Goal: Task Accomplishment & Management: Use online tool/utility

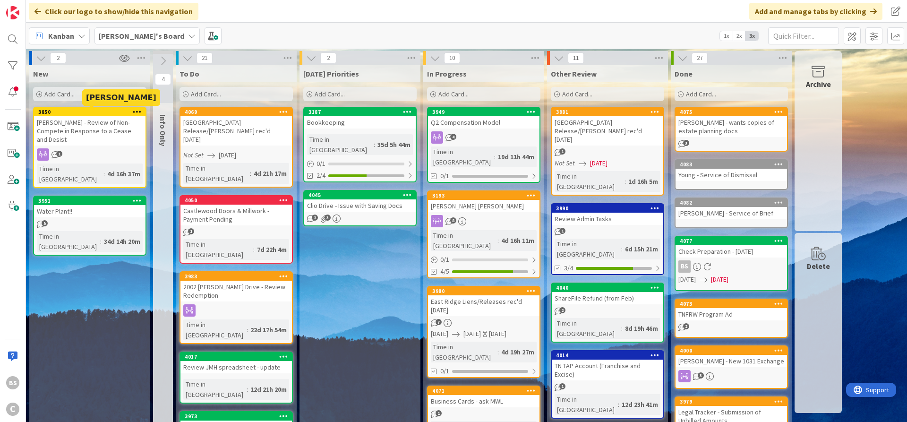
click at [71, 109] on div "3850" at bounding box center [91, 112] width 107 height 7
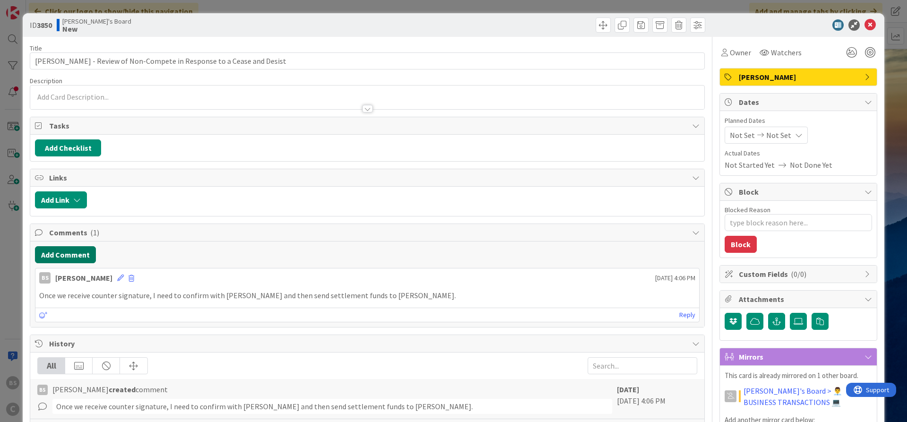
type textarea "x"
click at [63, 259] on button "Add Comment" at bounding box center [65, 254] width 61 height 17
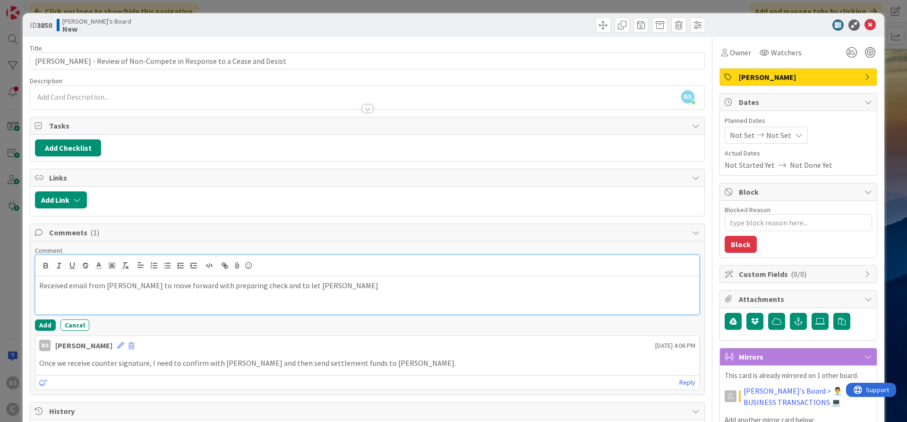
click at [330, 286] on p "Received email from [PERSON_NAME] to move forward with preparing check and to l…" at bounding box center [367, 285] width 656 height 11
click at [51, 324] on button "Add" at bounding box center [45, 324] width 21 height 11
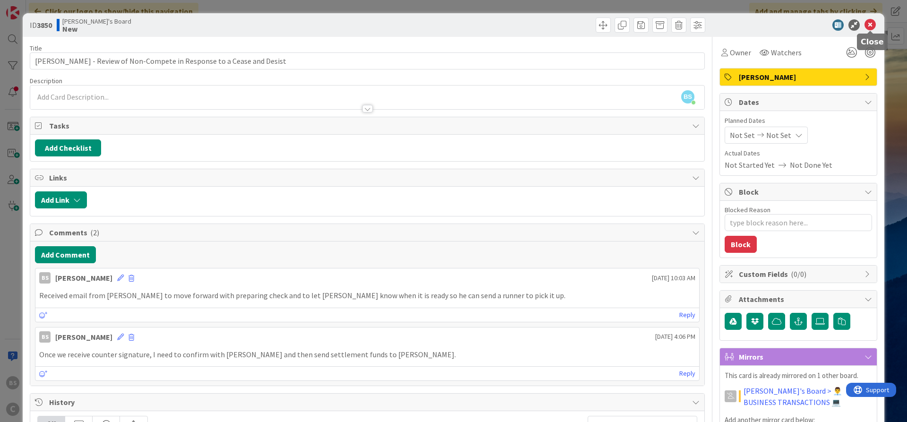
click at [871, 21] on icon at bounding box center [869, 24] width 11 height 11
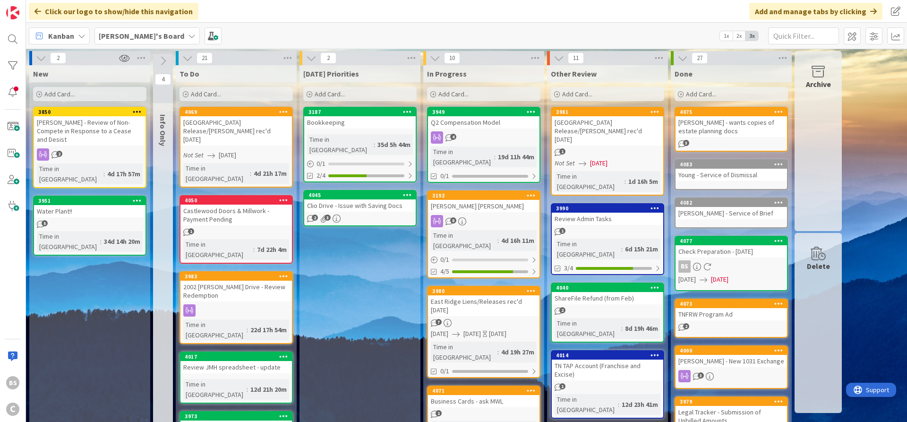
click at [608, 282] on link "4040 ShareFile Refund (from Feb) 2 Time in [GEOGRAPHIC_DATA] : 8d 19h 46m" at bounding box center [607, 312] width 113 height 60
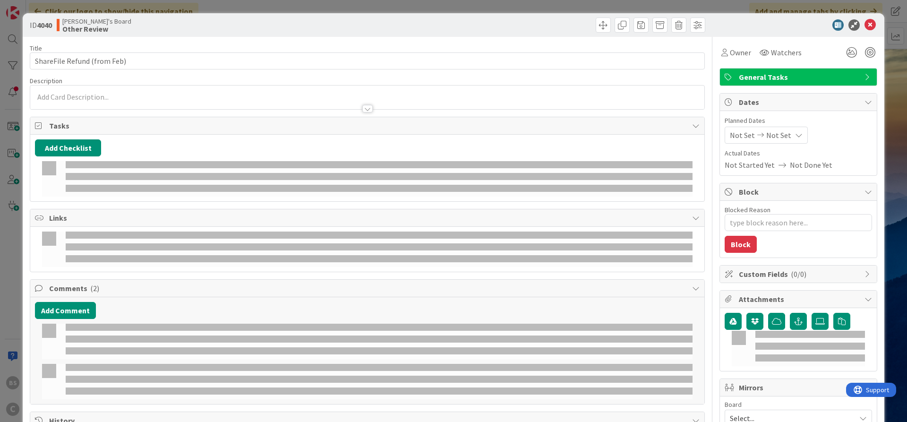
type textarea "x"
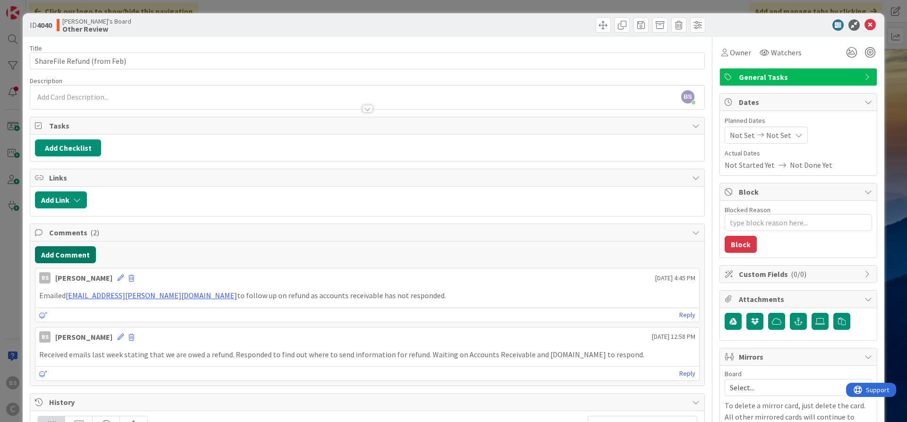
click at [65, 254] on button "Add Comment" at bounding box center [65, 254] width 61 height 17
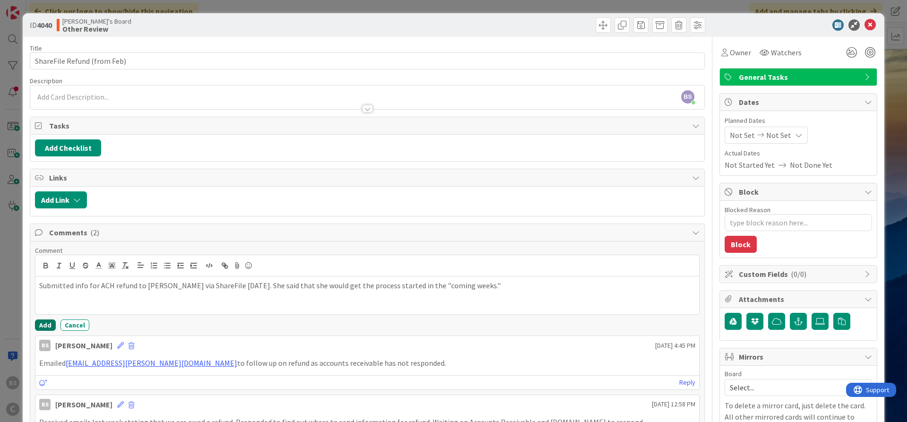
click at [50, 323] on button "Add" at bounding box center [45, 324] width 21 height 11
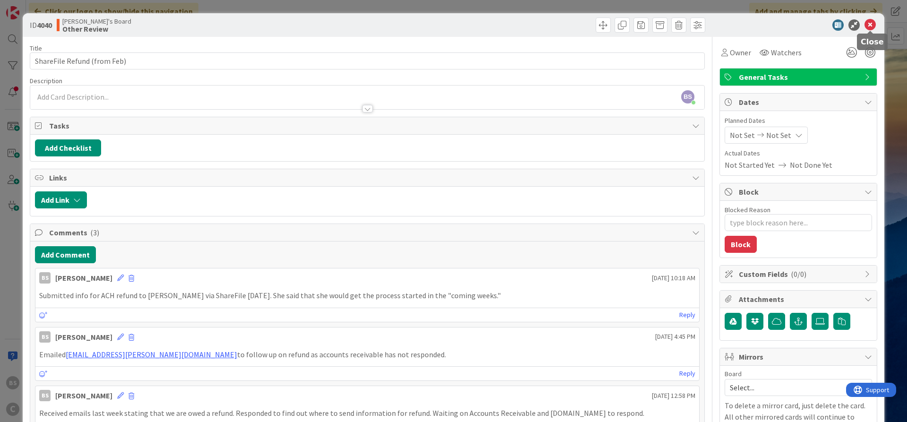
click at [868, 23] on icon at bounding box center [869, 24] width 11 height 11
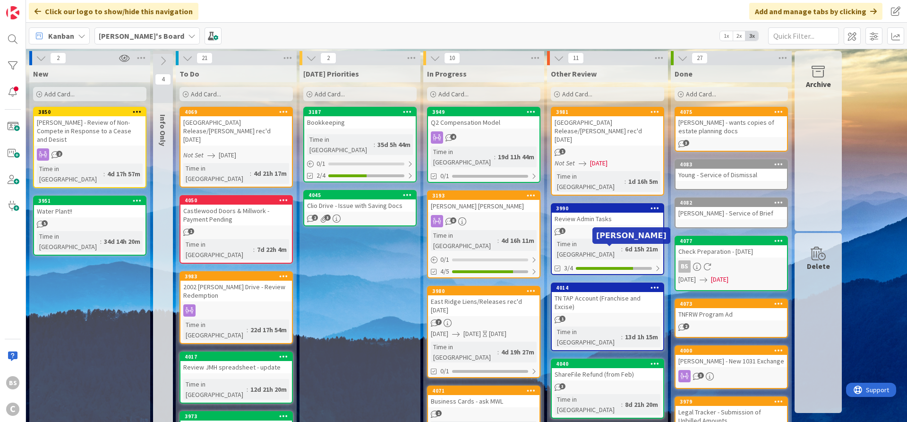
click at [602, 283] on div "4014" at bounding box center [606, 287] width 111 height 8
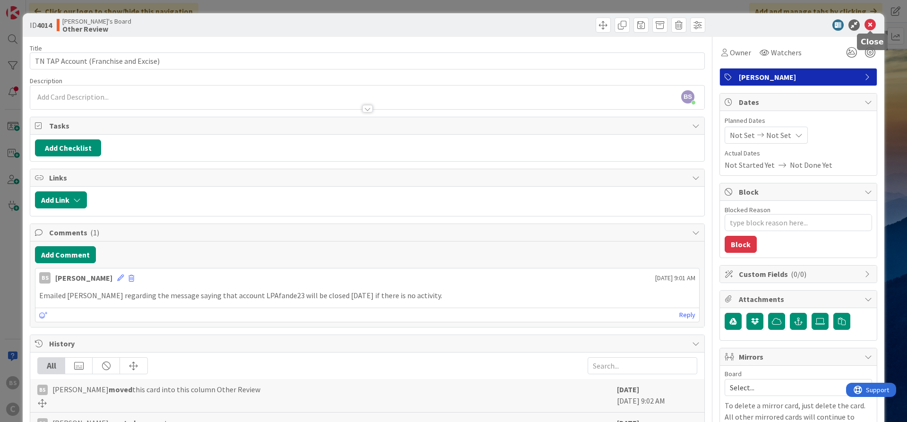
drag, startPoint x: 867, startPoint y: 24, endPoint x: 865, endPoint y: 28, distance: 4.9
click at [869, 24] on icon at bounding box center [869, 24] width 11 height 11
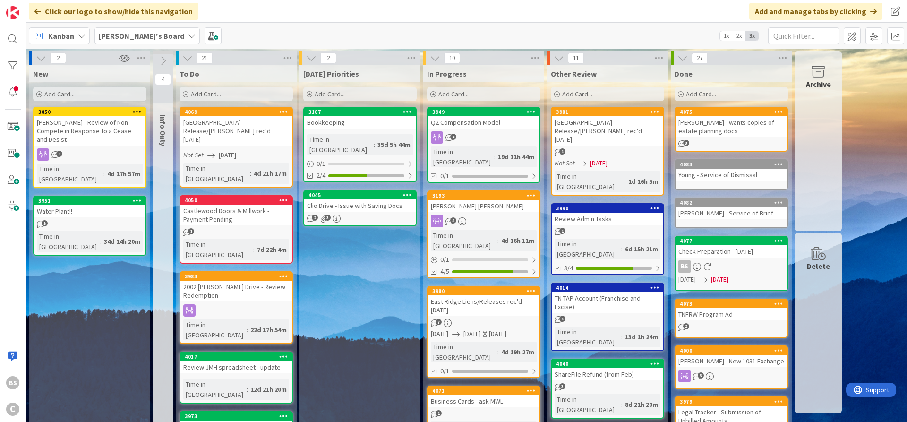
click at [137, 28] on div "[PERSON_NAME]'s Board" at bounding box center [146, 35] width 105 height 17
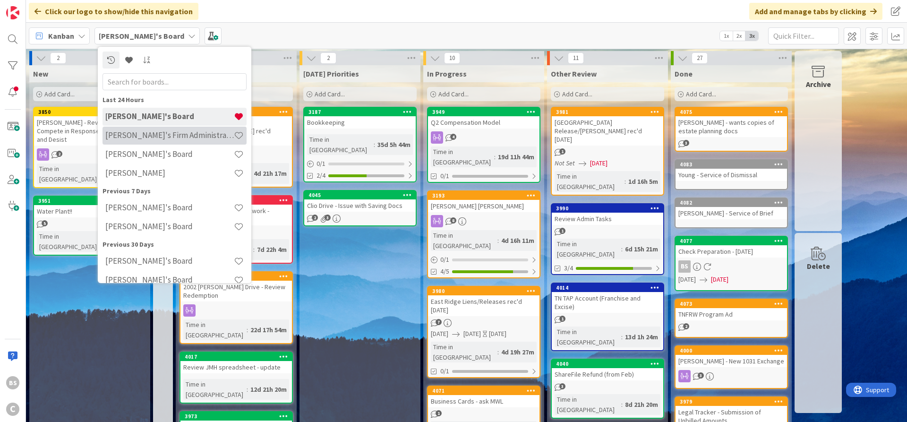
click at [128, 132] on h4 "[PERSON_NAME]'s Firm Administration Board" at bounding box center [169, 134] width 128 height 9
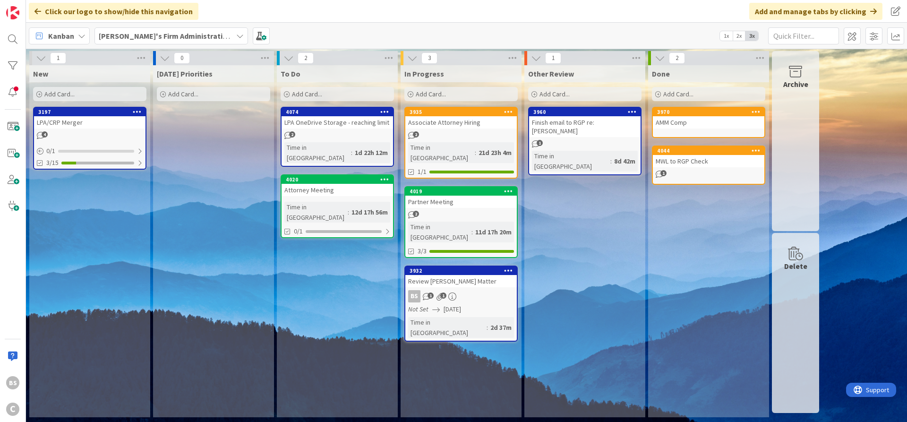
click at [195, 39] on b "[PERSON_NAME]'s Firm Administration Board" at bounding box center [176, 35] width 155 height 9
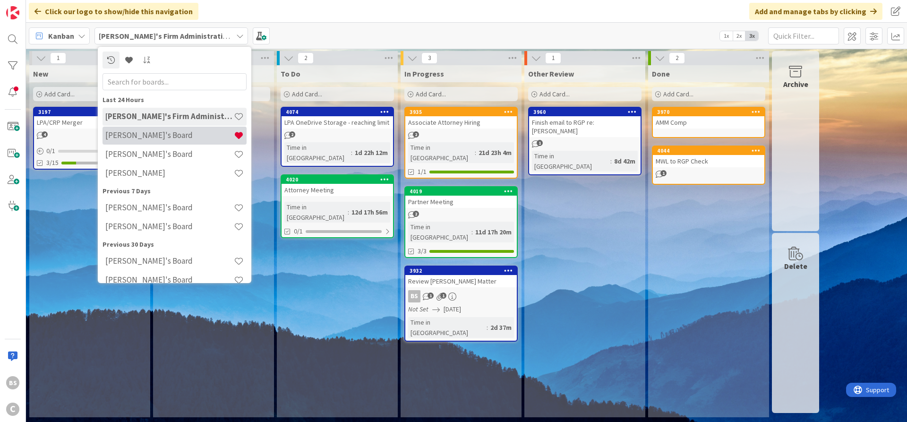
click at [177, 136] on h4 "[PERSON_NAME]'s Board" at bounding box center [169, 134] width 128 height 9
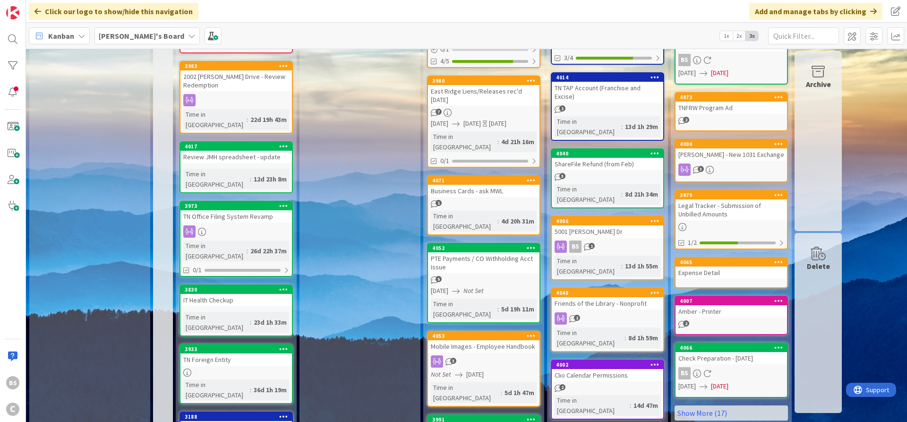
scroll to position [227, 0]
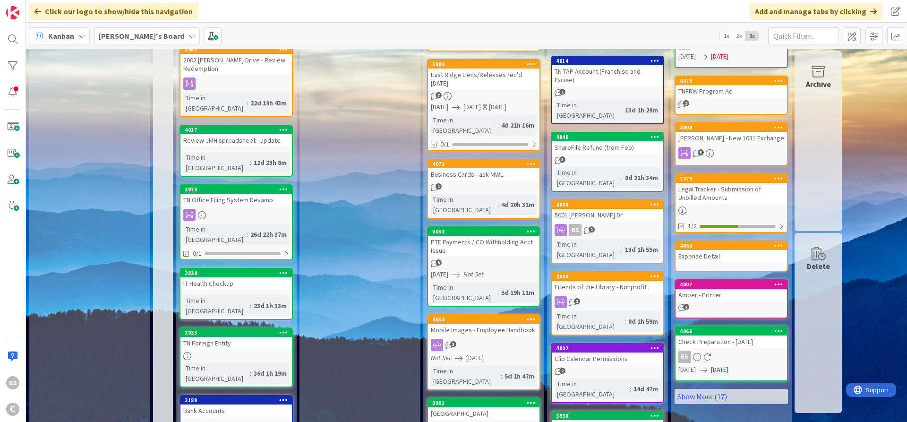
click at [474, 236] on div "PTE Payments / CO Withholding Acct Issue" at bounding box center [483, 246] width 111 height 21
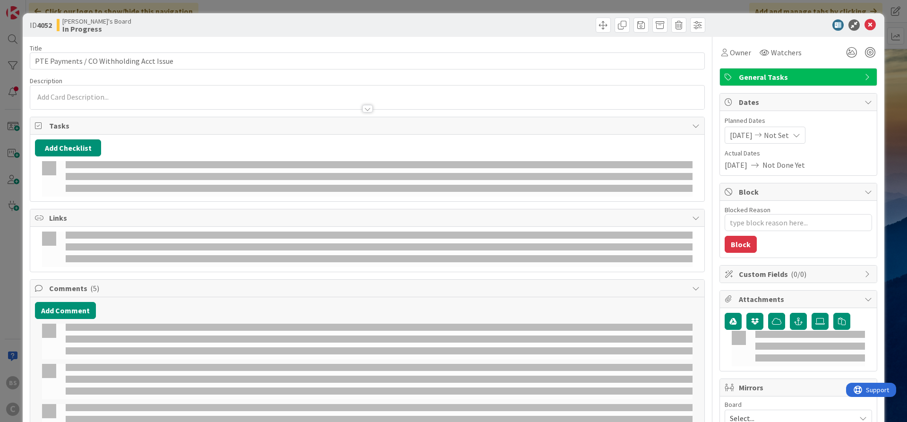
type textarea "x"
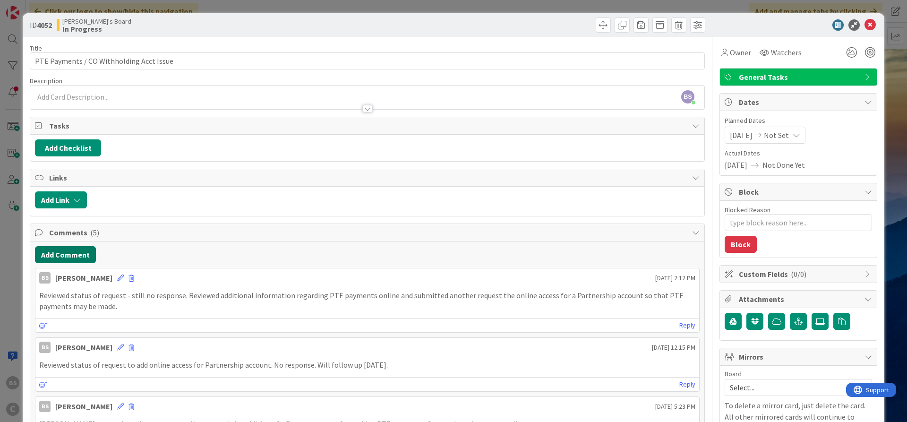
click at [61, 254] on button "Add Comment" at bounding box center [65, 254] width 61 height 17
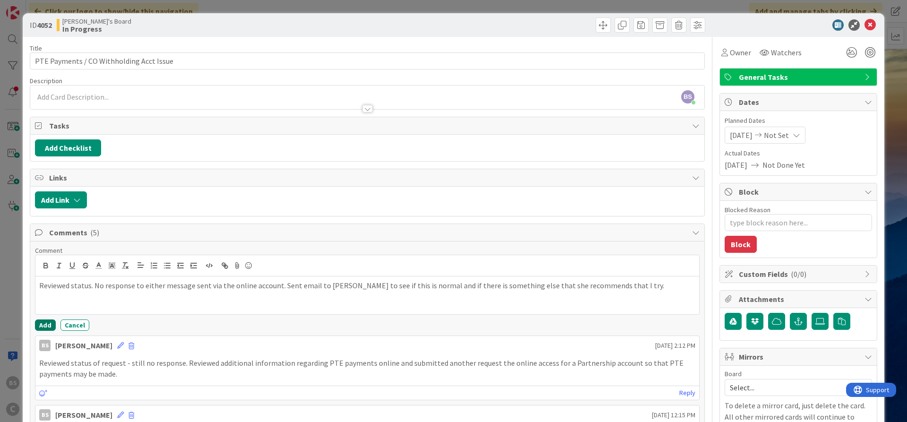
click at [42, 324] on button "Add" at bounding box center [45, 324] width 21 height 11
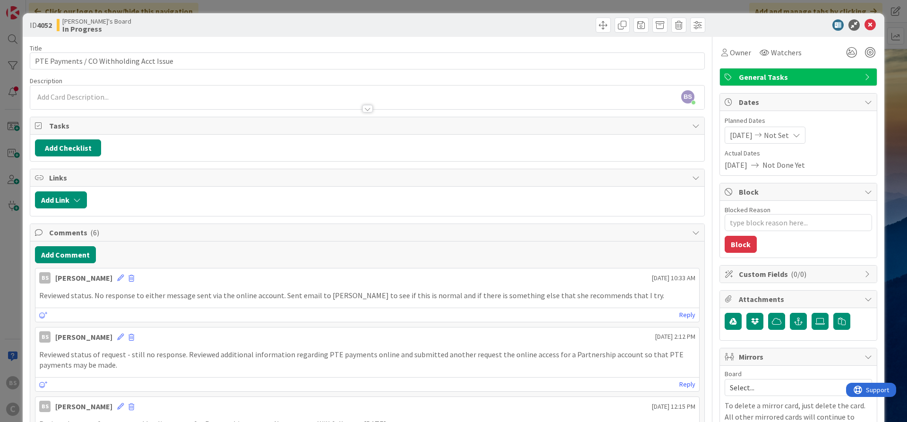
click at [871, 21] on icon at bounding box center [869, 24] width 11 height 11
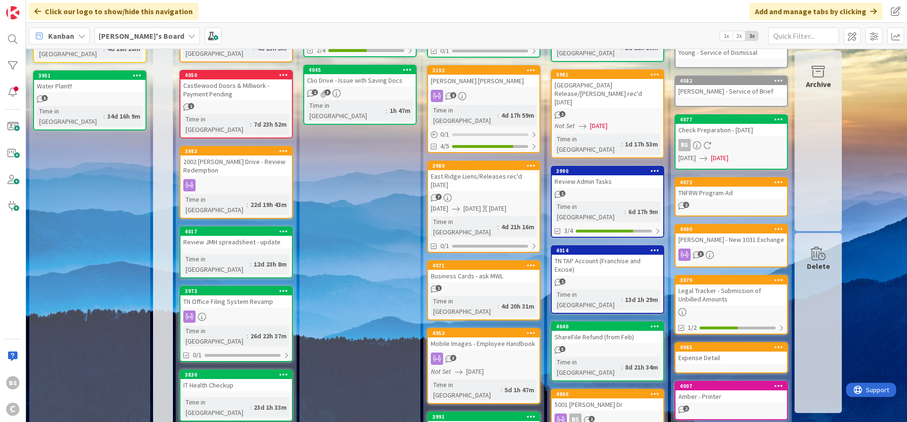
scroll to position [170, 0]
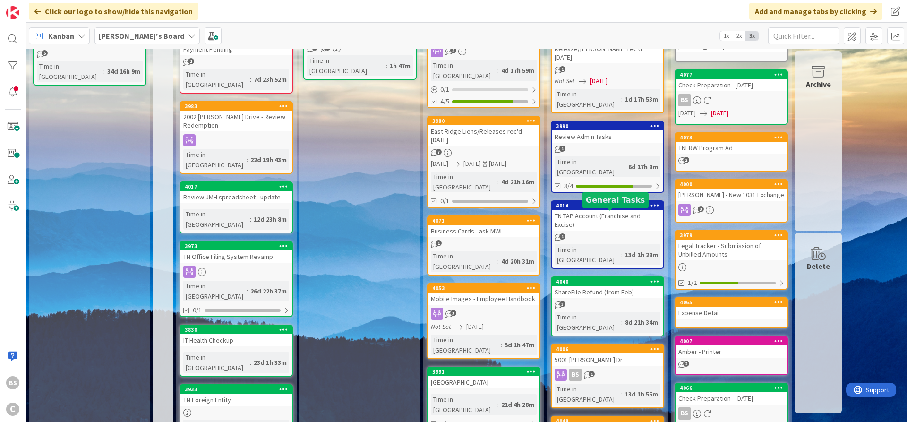
click at [593, 278] on div "4040" at bounding box center [609, 281] width 107 height 7
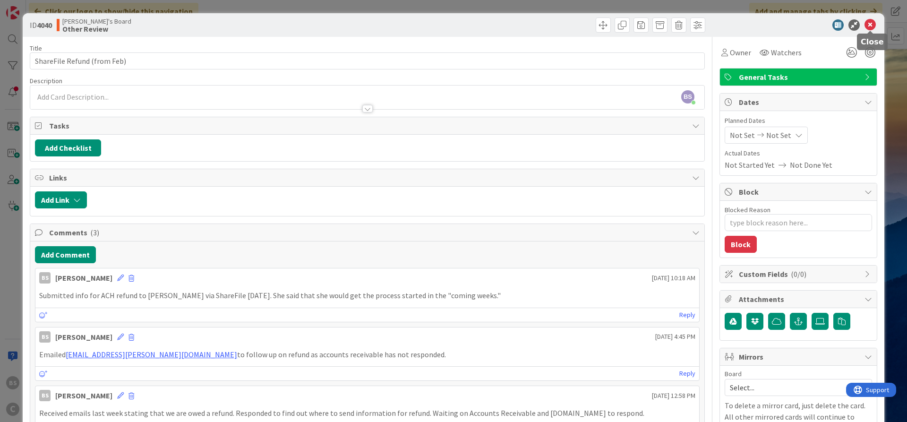
click at [874, 23] on icon at bounding box center [869, 24] width 11 height 11
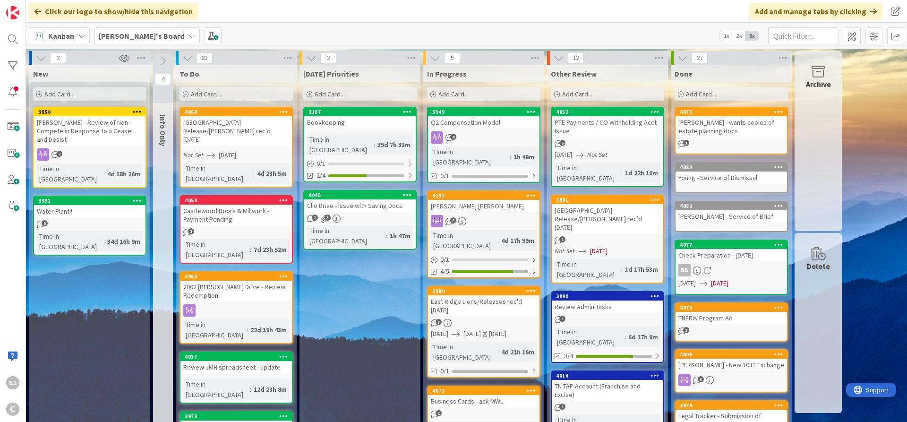
click at [133, 36] on b "[PERSON_NAME]'s Board" at bounding box center [141, 35] width 85 height 9
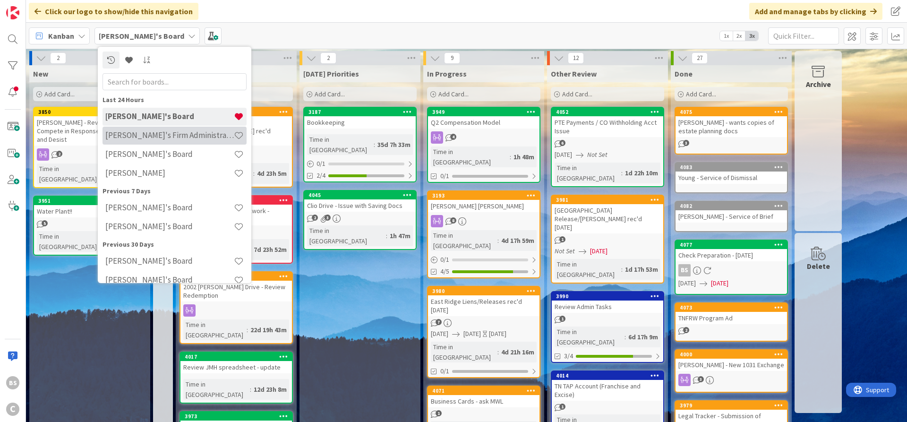
click at [157, 136] on h4 "[PERSON_NAME]'s Firm Administration Board" at bounding box center [169, 134] width 128 height 9
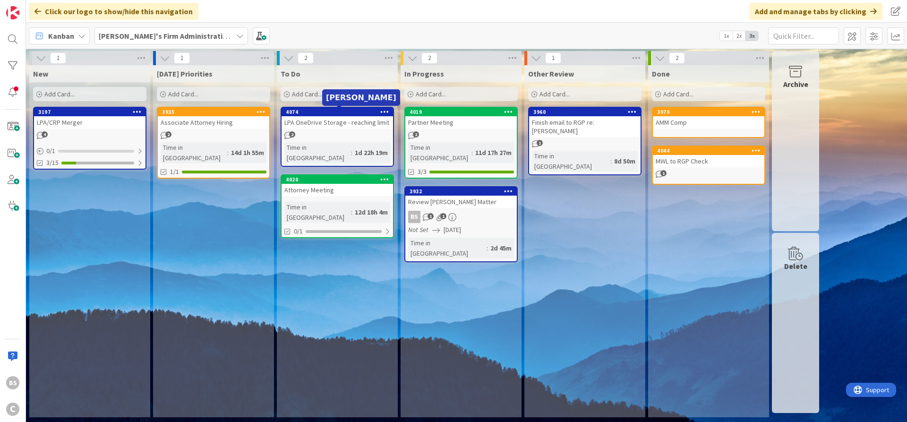
click at [323, 114] on div "4074" at bounding box center [339, 112] width 107 height 7
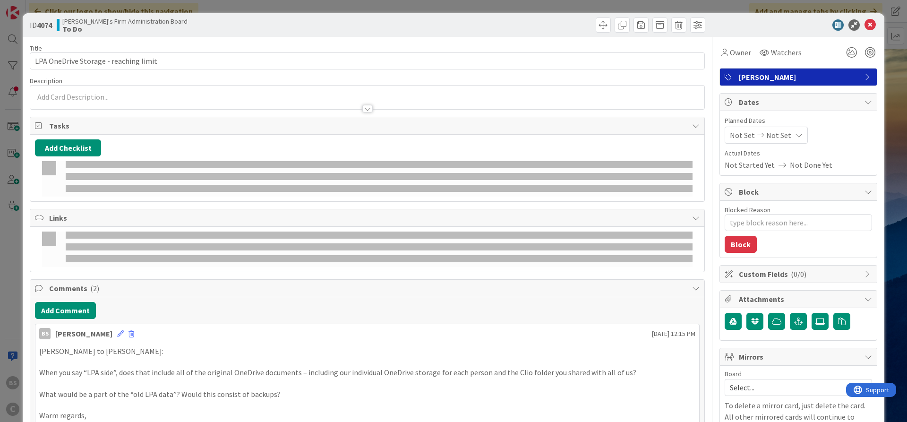
type textarea "x"
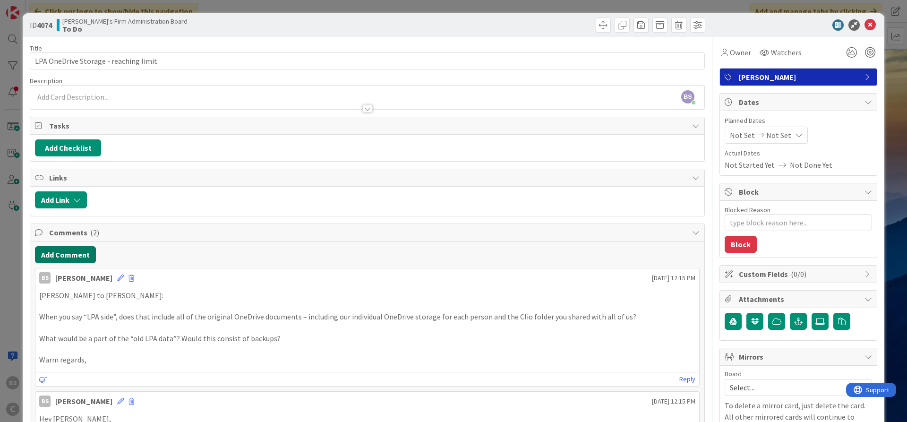
click at [74, 254] on button "Add Comment" at bounding box center [65, 254] width 61 height 17
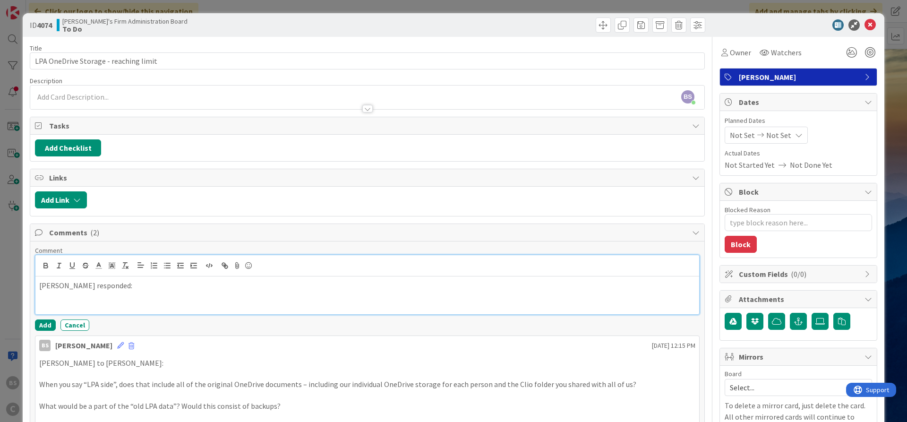
click at [144, 285] on p "[PERSON_NAME] responded:" at bounding box center [367, 285] width 656 height 11
click at [49, 323] on button "Add" at bounding box center [45, 324] width 21 height 11
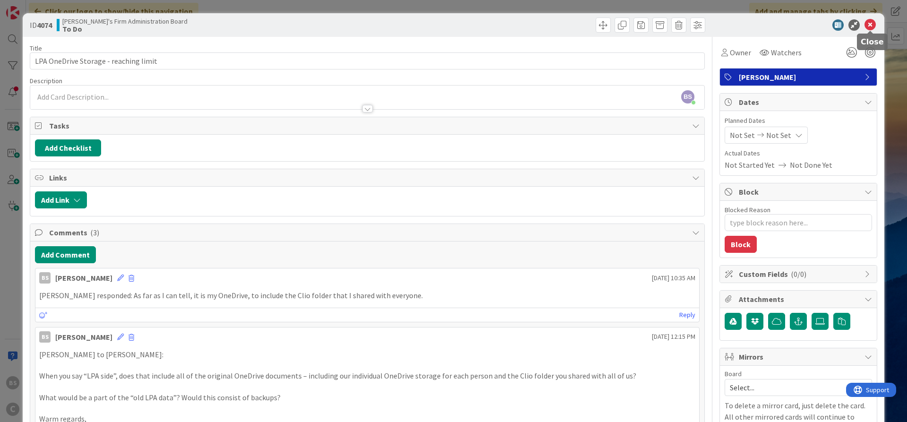
click at [870, 25] on icon at bounding box center [869, 24] width 11 height 11
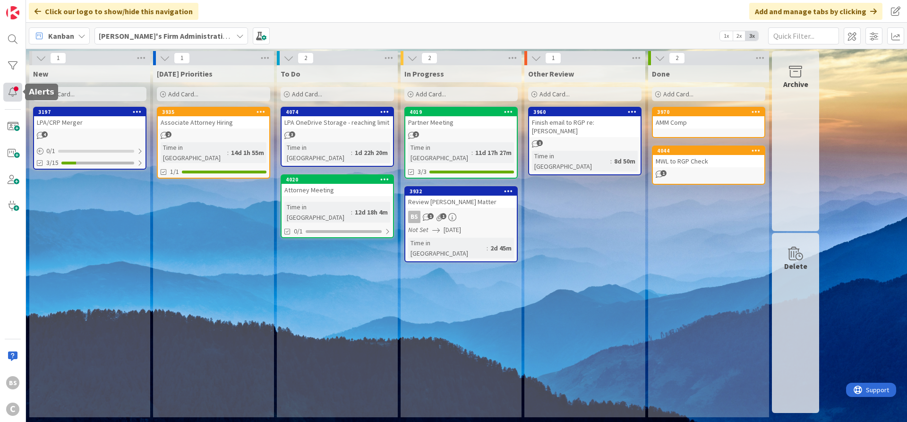
click at [15, 87] on div at bounding box center [12, 92] width 19 height 19
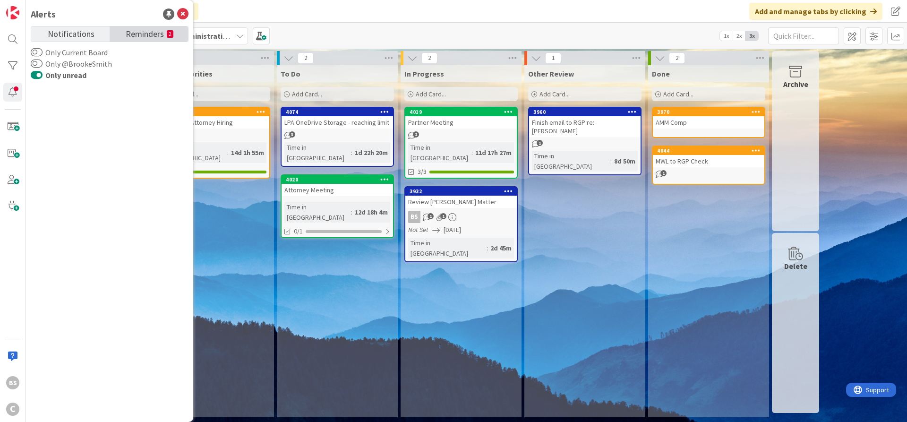
click at [171, 33] on small "2" at bounding box center [170, 34] width 7 height 8
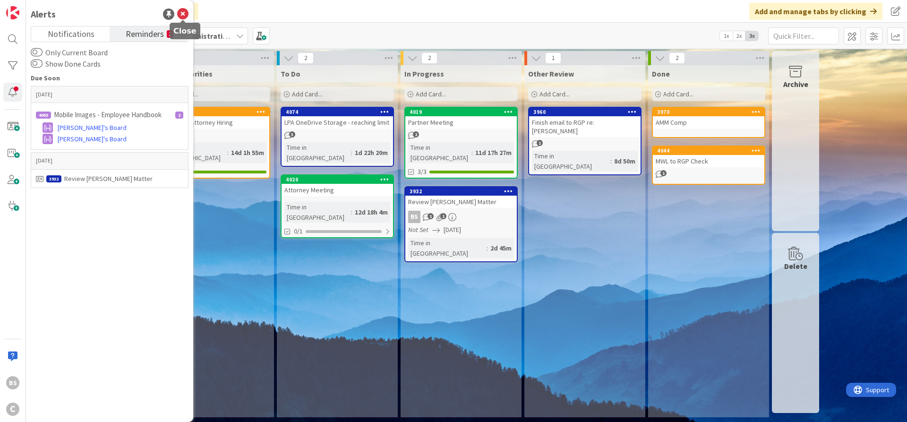
click at [183, 14] on icon at bounding box center [182, 13] width 11 height 11
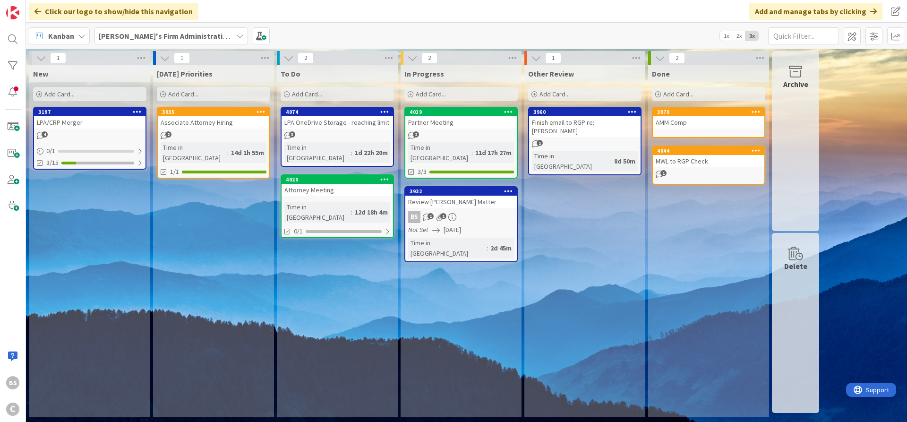
click at [177, 41] on div "[PERSON_NAME]'s Firm Administration Board" at bounding box center [170, 35] width 153 height 17
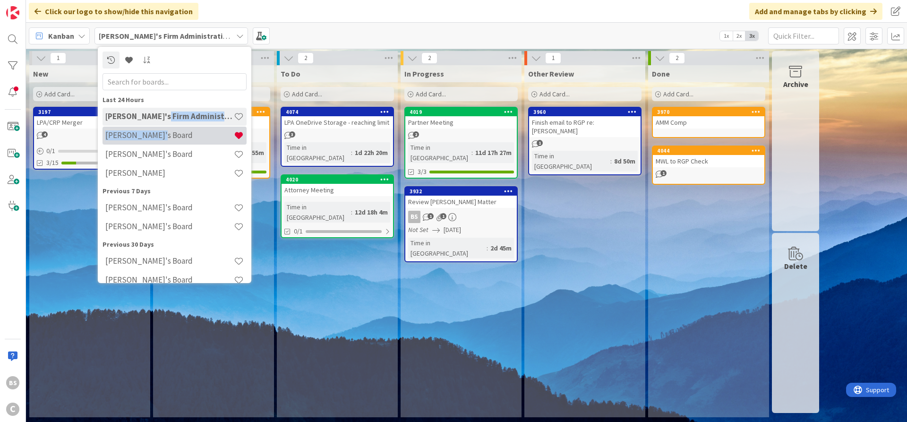
click at [161, 135] on h4 "[PERSON_NAME]'s Board" at bounding box center [169, 134] width 128 height 9
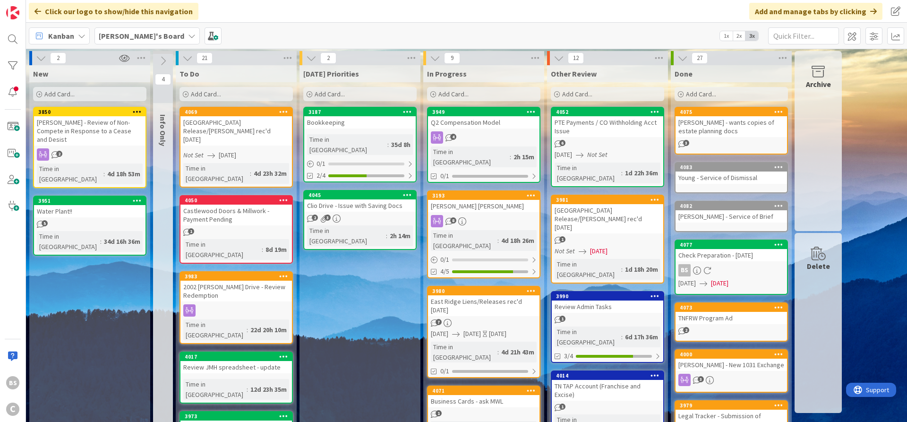
click at [115, 33] on b "[PERSON_NAME]'s Board" at bounding box center [141, 35] width 85 height 9
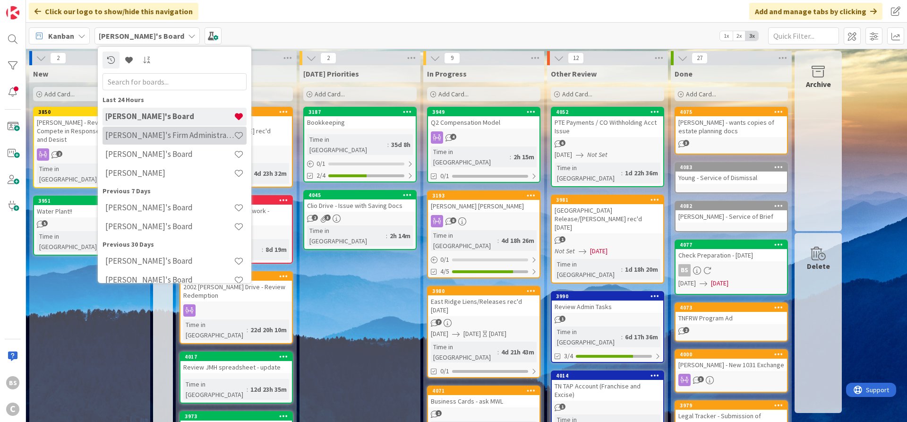
click at [142, 137] on h4 "[PERSON_NAME]'s Firm Administration Board" at bounding box center [169, 134] width 128 height 9
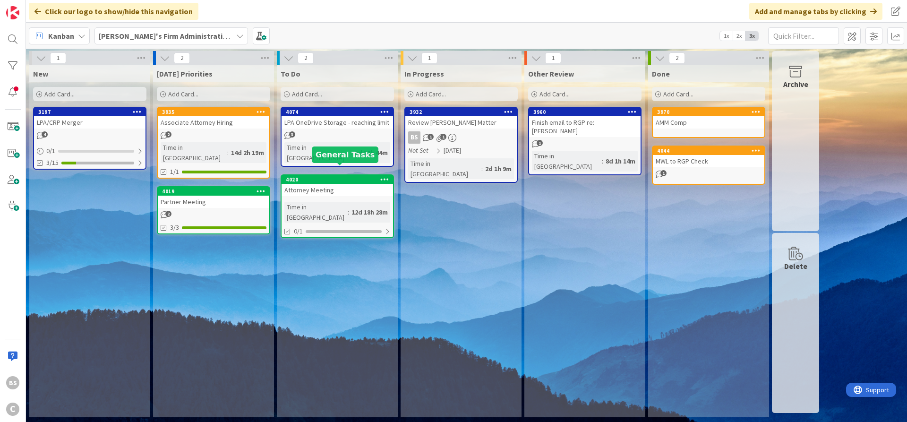
click at [323, 176] on div "4020" at bounding box center [339, 179] width 107 height 7
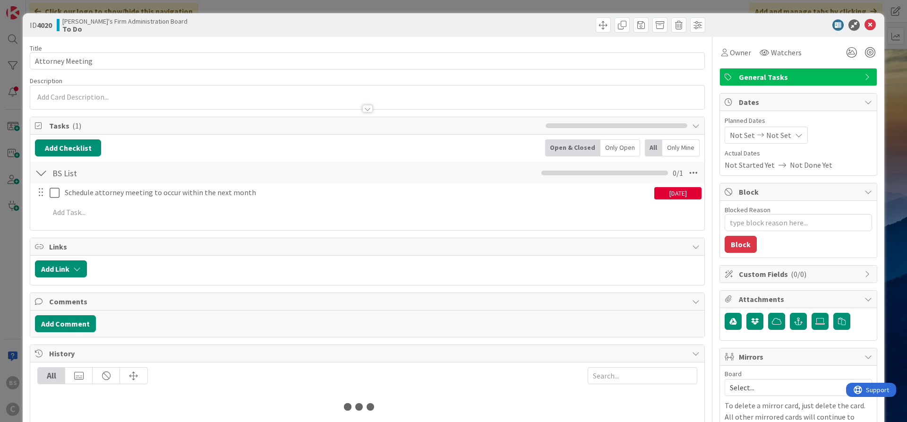
type textarea "x"
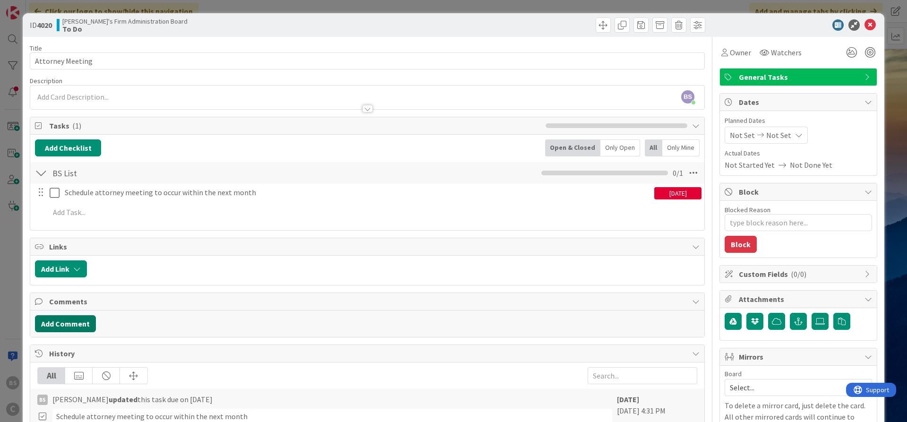
click at [62, 320] on button "Add Comment" at bounding box center [65, 323] width 61 height 17
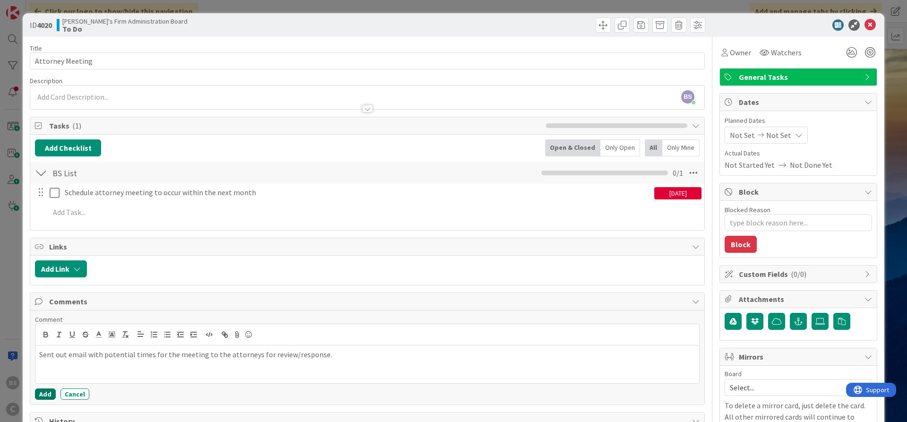
click at [45, 392] on button "Add" at bounding box center [45, 393] width 21 height 11
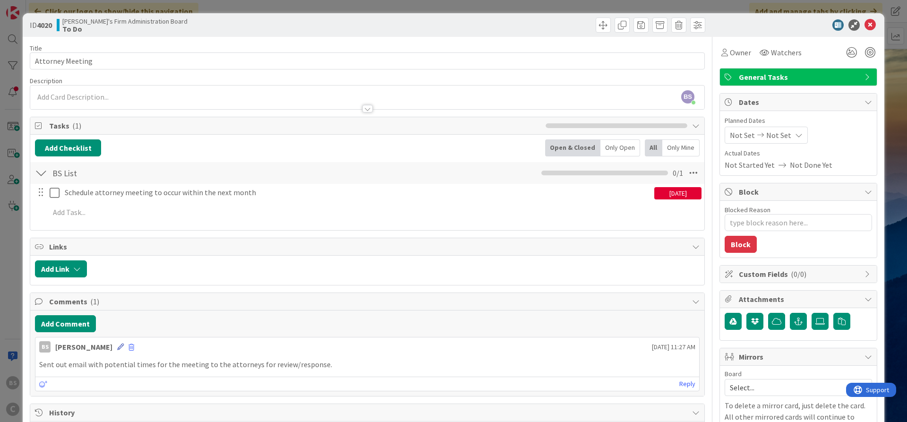
click at [117, 347] on icon at bounding box center [120, 346] width 7 height 7
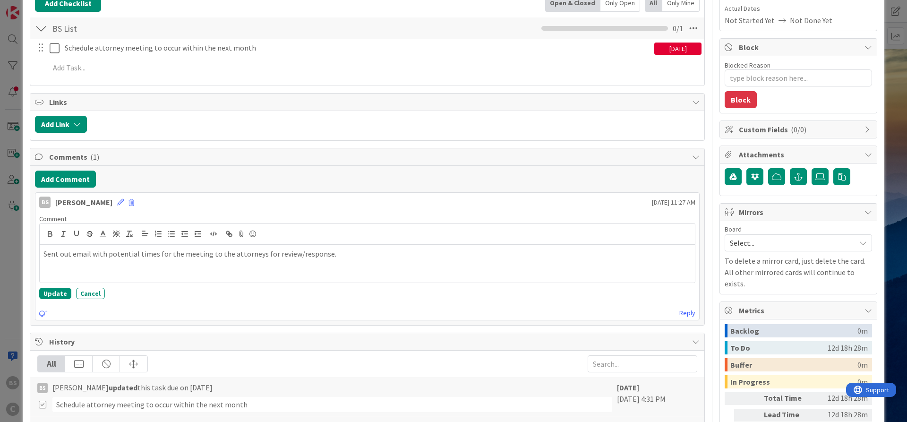
scroll to position [170, 0]
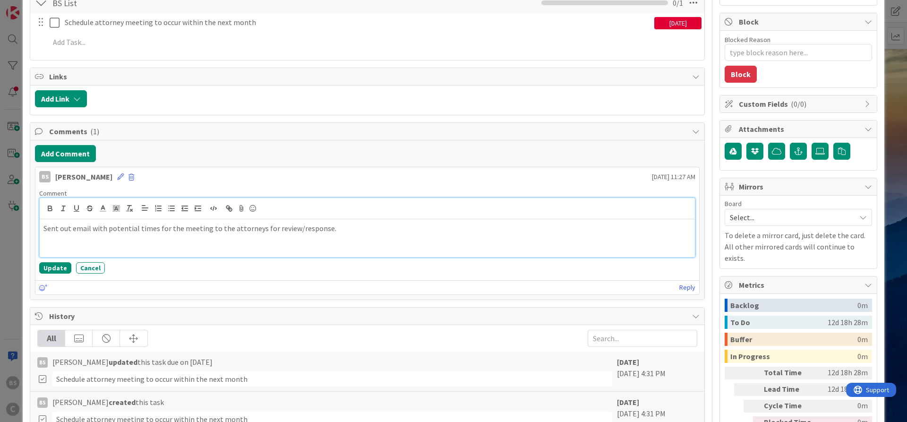
click at [277, 242] on div "Sent out email with potential times for the meeting to the attorneys for review…" at bounding box center [367, 238] width 655 height 38
click at [382, 230] on p "Sent out email with potential times for the meeting to the attorneys for review…" at bounding box center [366, 228] width 647 height 11
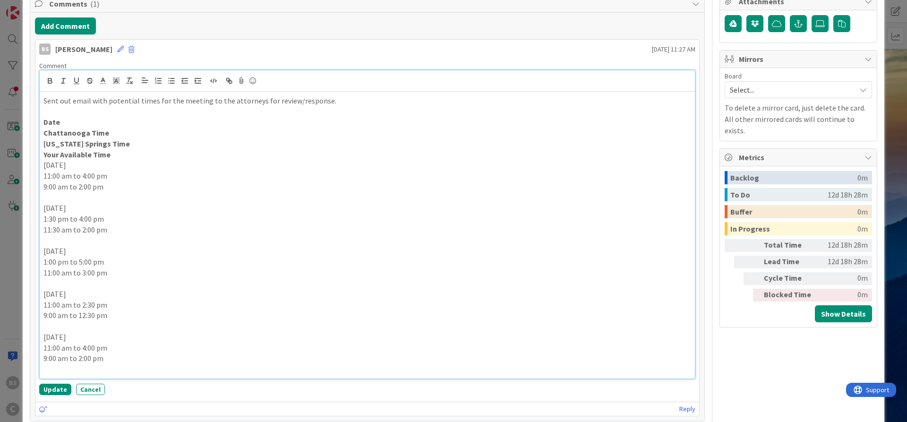
scroll to position [307, 0]
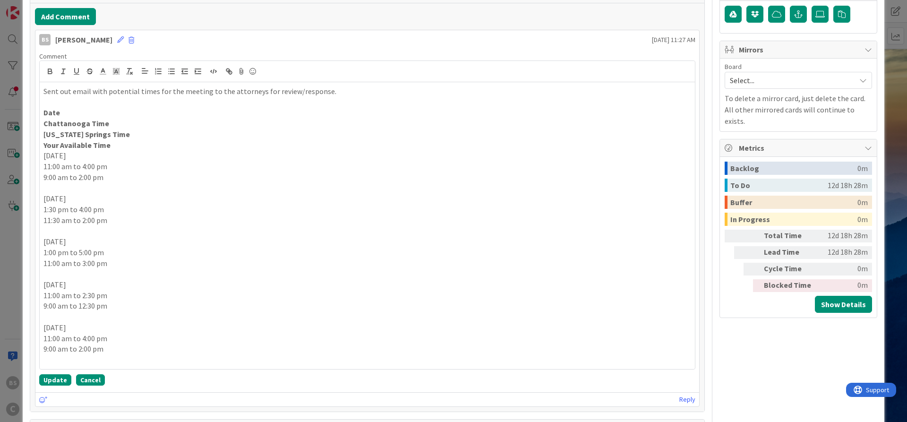
click at [97, 381] on button "Cancel" at bounding box center [90, 379] width 29 height 11
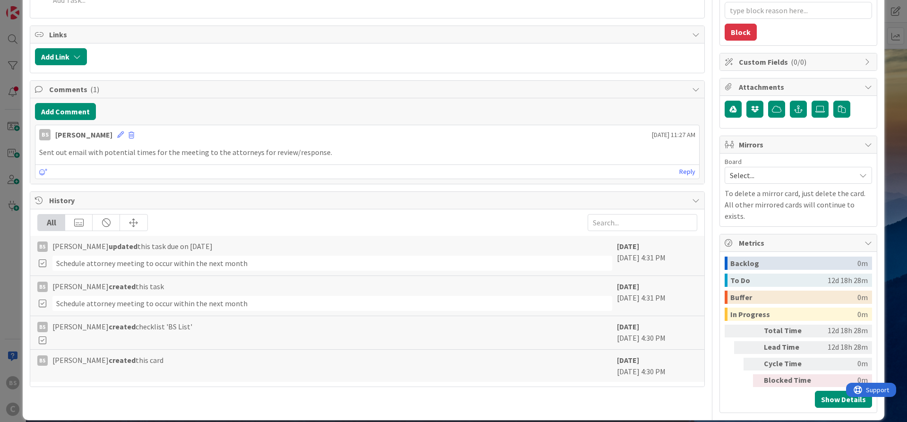
scroll to position [0, 0]
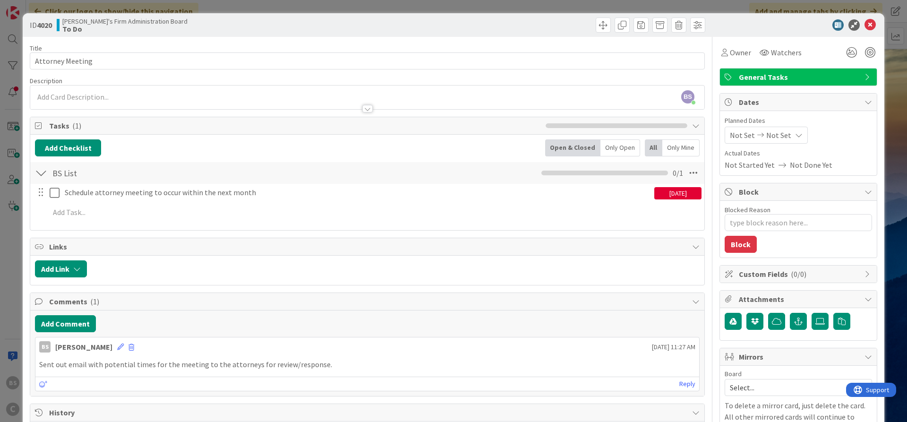
click at [90, 376] on div "Reply" at bounding box center [366, 383] width 663 height 14
click at [105, 346] on div "BS [PERSON_NAME] [DATE] 11:27 AM" at bounding box center [366, 344] width 663 height 15
click at [117, 347] on icon at bounding box center [120, 346] width 7 height 7
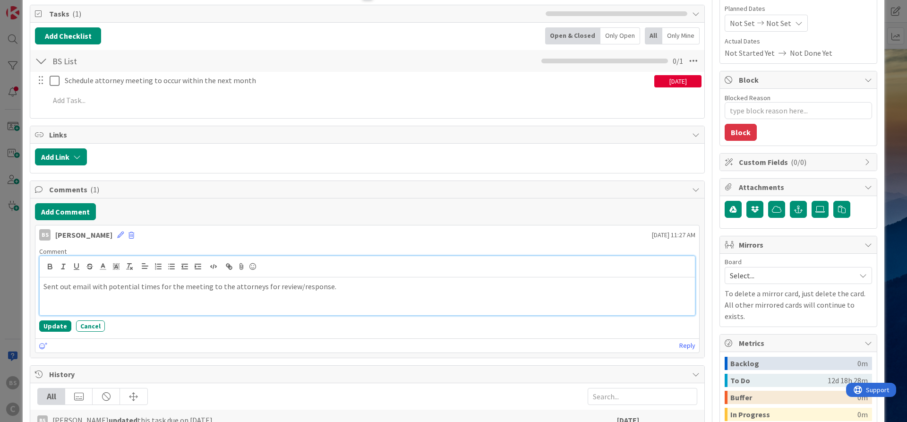
scroll to position [113, 0]
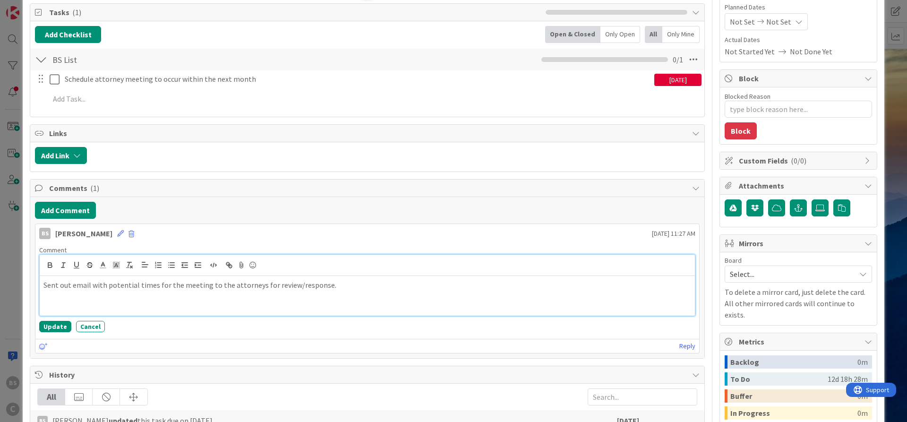
click at [114, 305] on p at bounding box center [366, 306] width 647 height 11
click at [59, 304] on p at bounding box center [366, 306] width 647 height 11
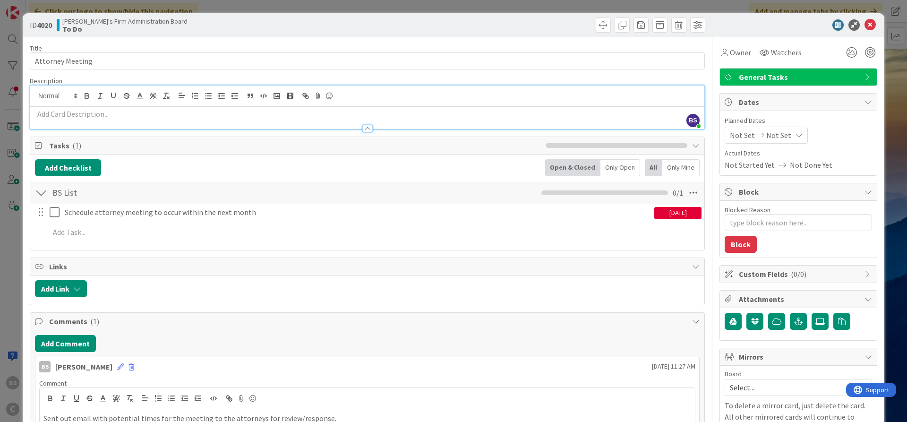
click at [137, 107] on div at bounding box center [367, 118] width 674 height 22
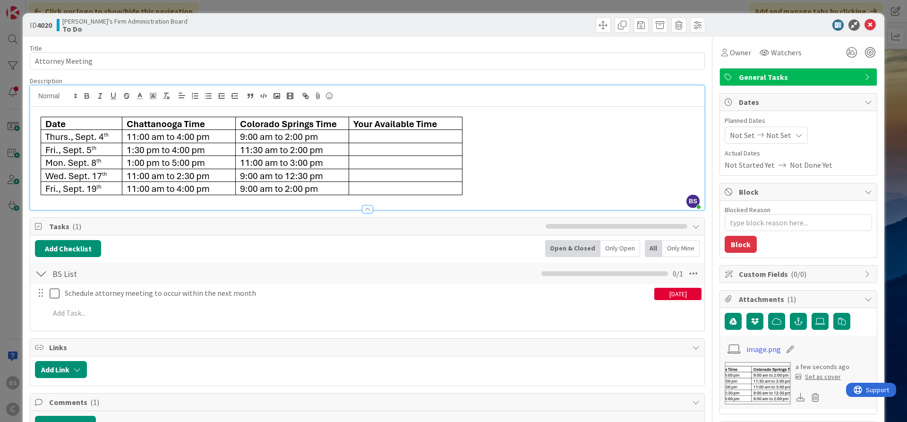
click at [624, 143] on p at bounding box center [367, 155] width 664 height 92
click at [874, 21] on icon at bounding box center [869, 24] width 11 height 11
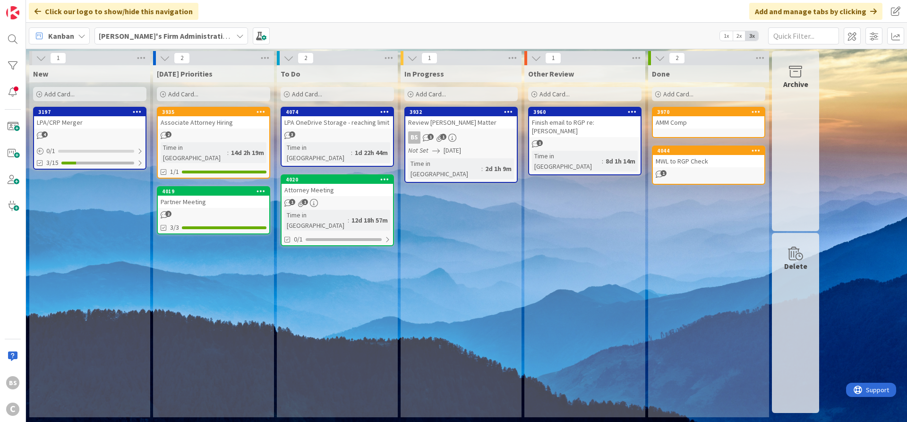
click at [200, 35] on b "[PERSON_NAME]'s Firm Administration Board" at bounding box center [176, 35] width 155 height 9
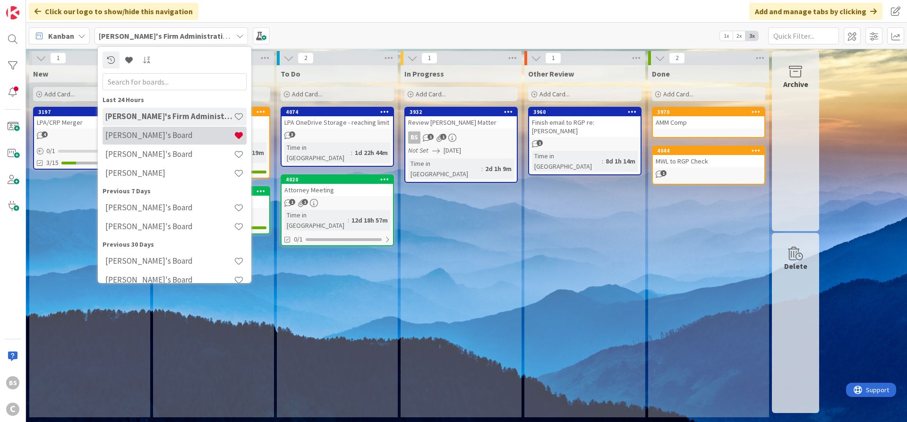
click at [148, 137] on h4 "[PERSON_NAME]'s Board" at bounding box center [169, 134] width 128 height 9
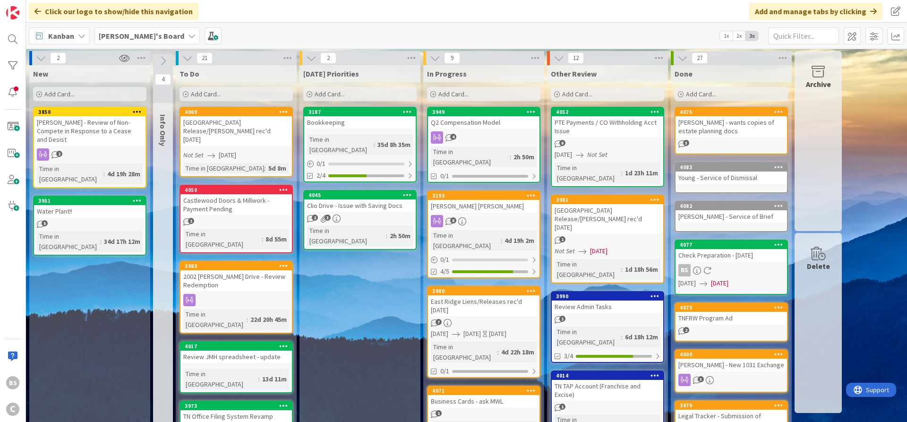
click at [6, 90] on div at bounding box center [12, 92] width 19 height 19
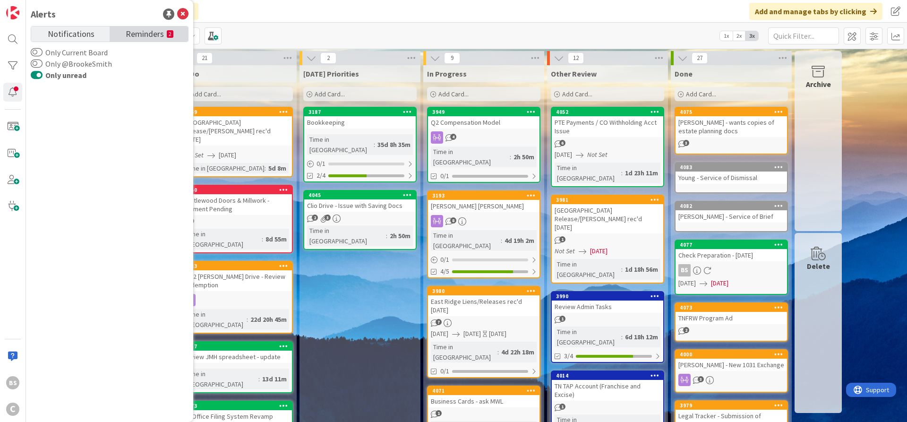
click at [140, 34] on span "Reminders" at bounding box center [145, 32] width 38 height 13
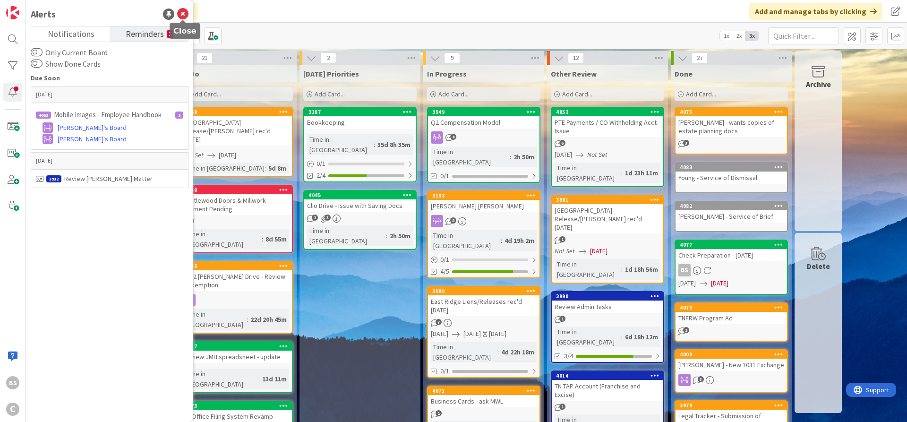
click at [178, 12] on icon at bounding box center [182, 13] width 11 height 11
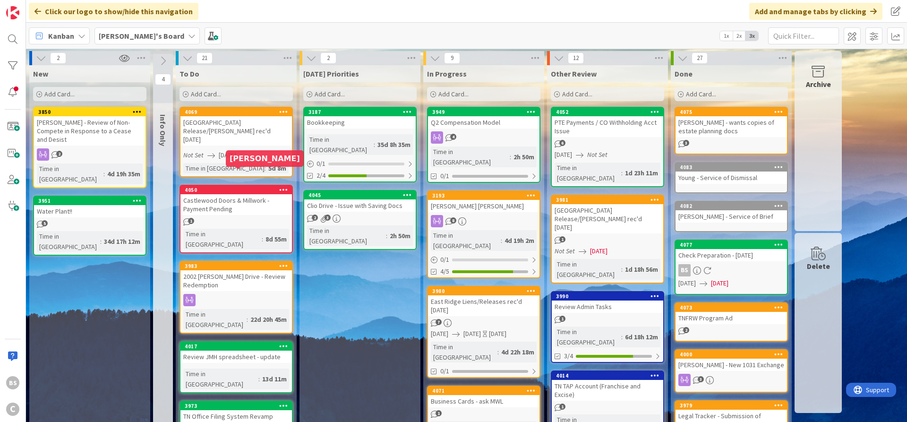
click at [213, 186] on div "4050" at bounding box center [238, 189] width 107 height 7
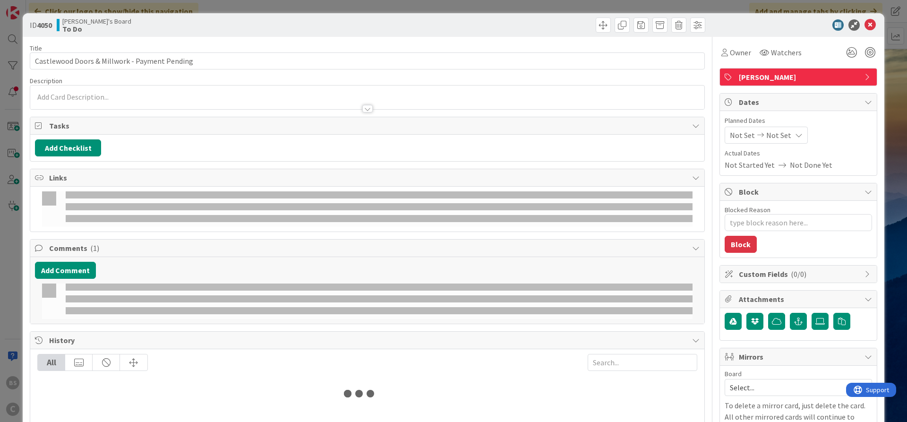
type textarea "x"
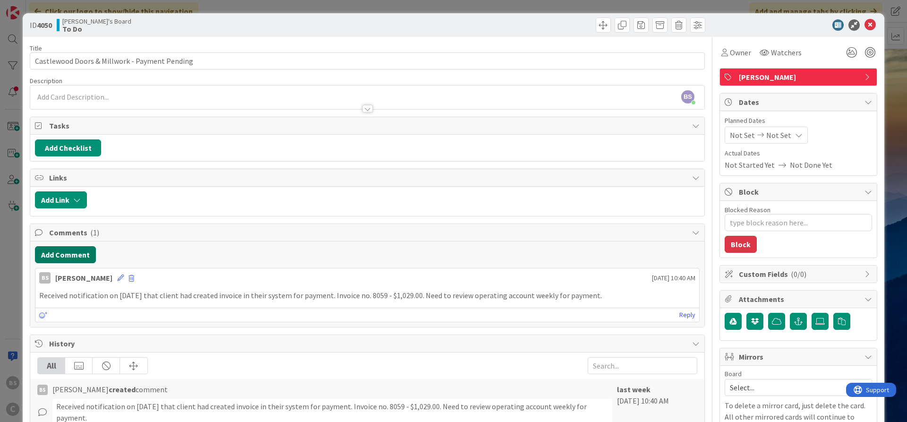
click at [69, 248] on button "Add Comment" at bounding box center [65, 254] width 61 height 17
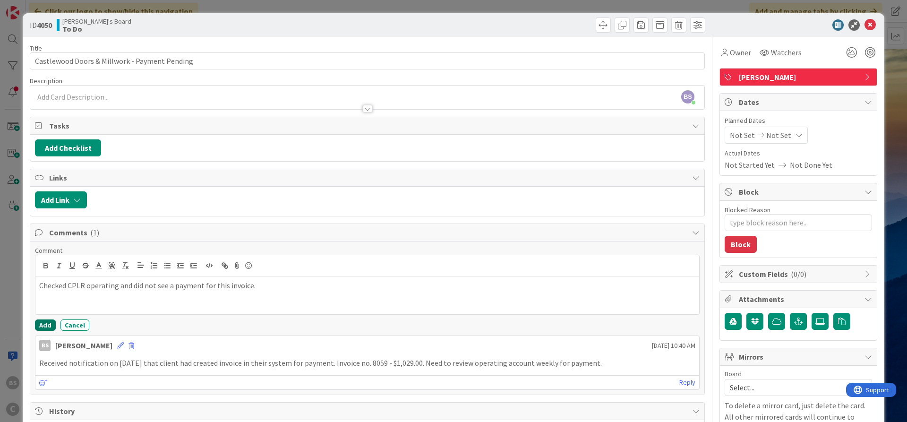
click at [43, 323] on button "Add" at bounding box center [45, 324] width 21 height 11
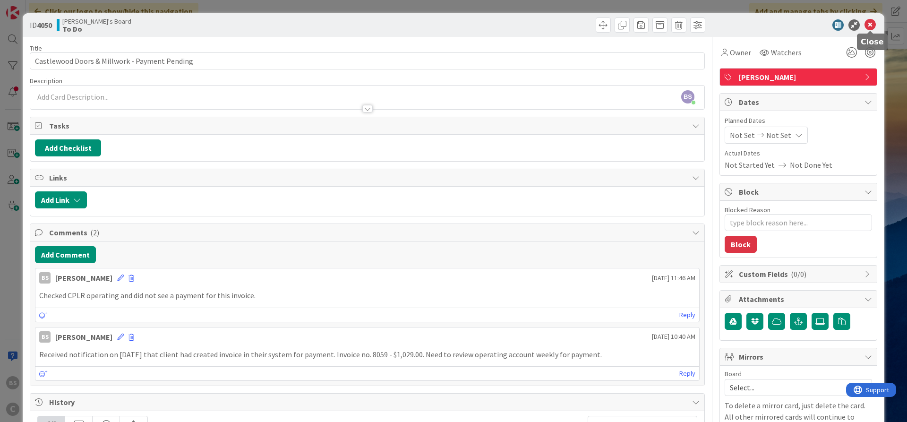
drag, startPoint x: 866, startPoint y: 25, endPoint x: 857, endPoint y: 29, distance: 9.3
click at [866, 25] on icon at bounding box center [869, 24] width 11 height 11
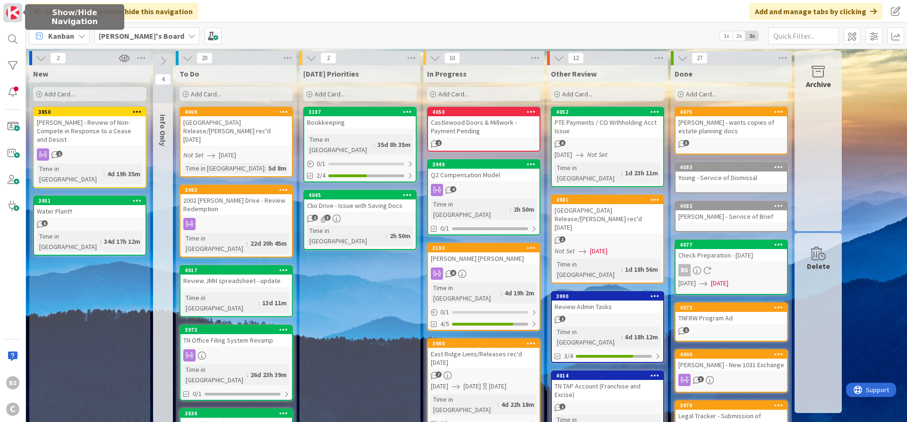
click at [14, 11] on img at bounding box center [12, 12] width 13 height 13
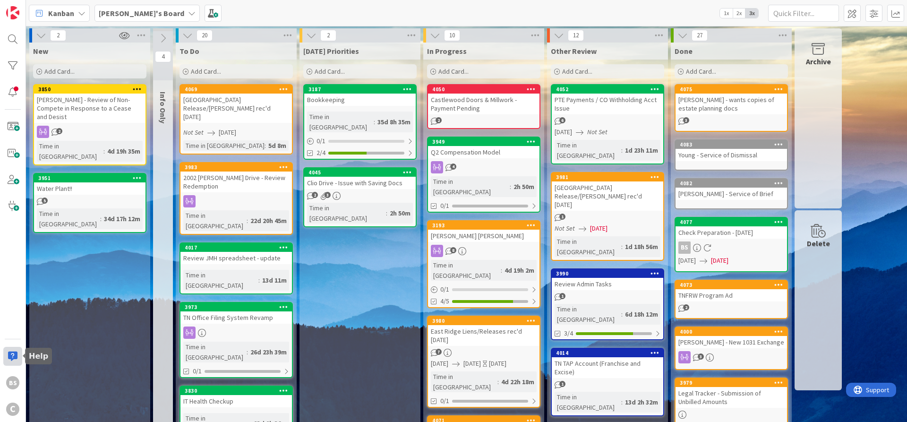
click at [16, 353] on div at bounding box center [12, 356] width 19 height 19
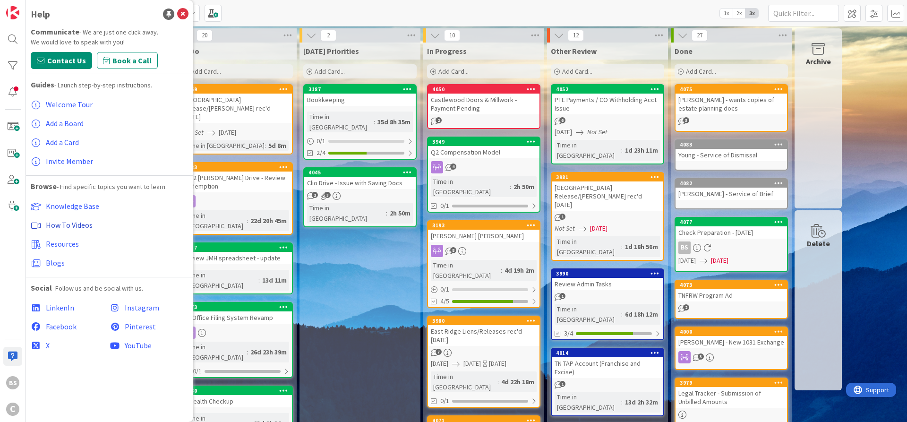
click at [81, 223] on span "How To Videos" at bounding box center [69, 224] width 47 height 9
click at [359, 90] on div "3187" at bounding box center [361, 89] width 107 height 7
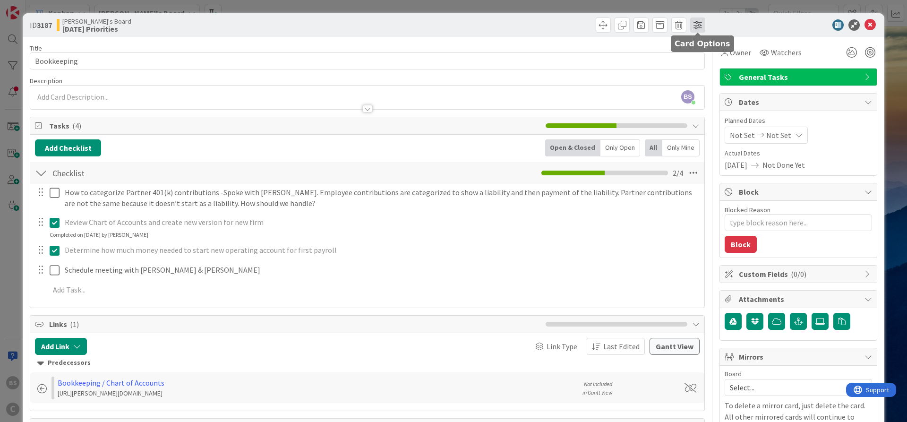
click at [697, 24] on span at bounding box center [697, 24] width 15 height 15
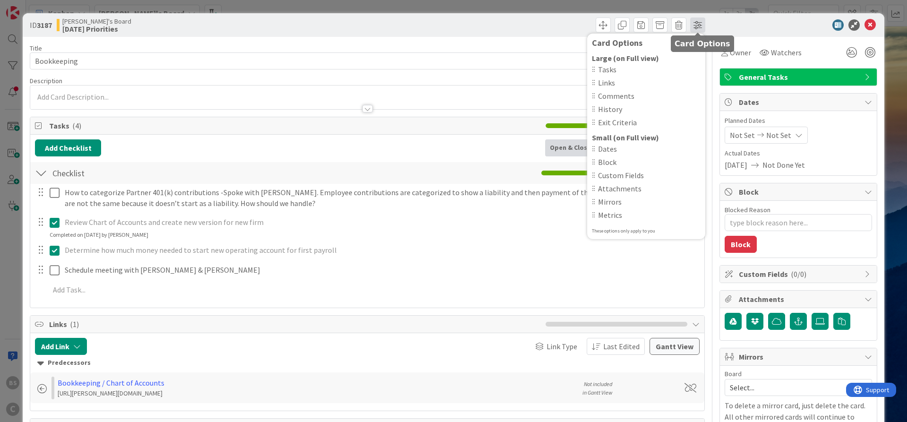
click at [697, 24] on span at bounding box center [697, 24] width 15 height 15
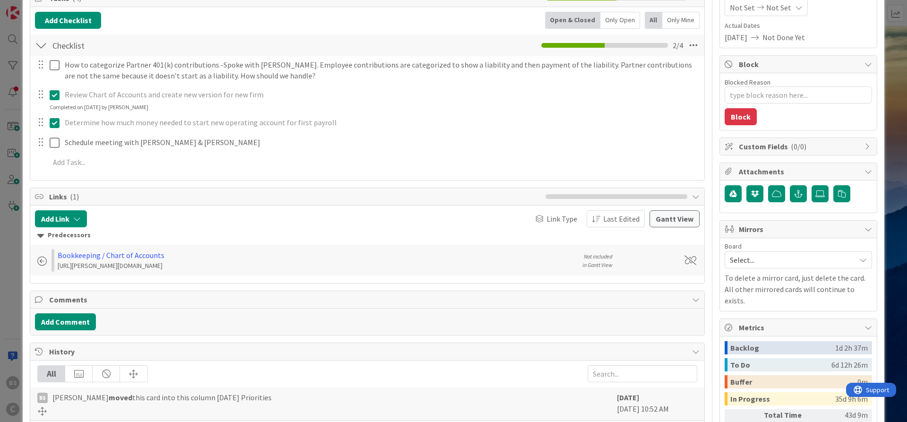
scroll to position [170, 0]
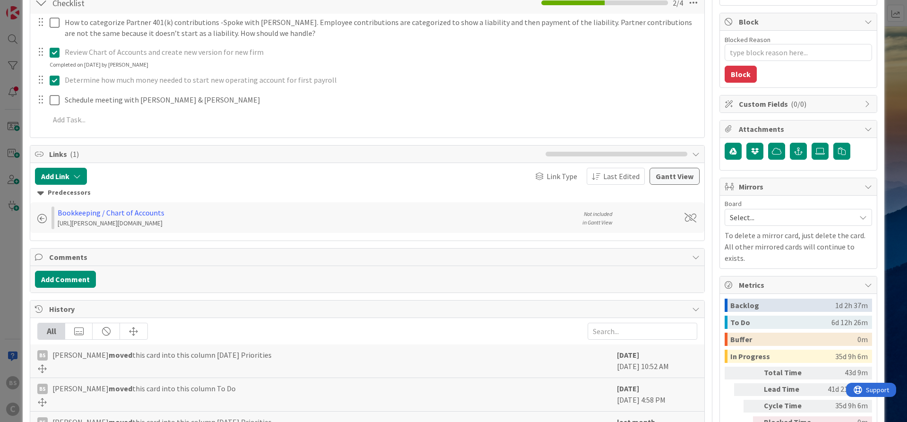
click at [839, 189] on span "Mirrors" at bounding box center [798, 186] width 121 height 11
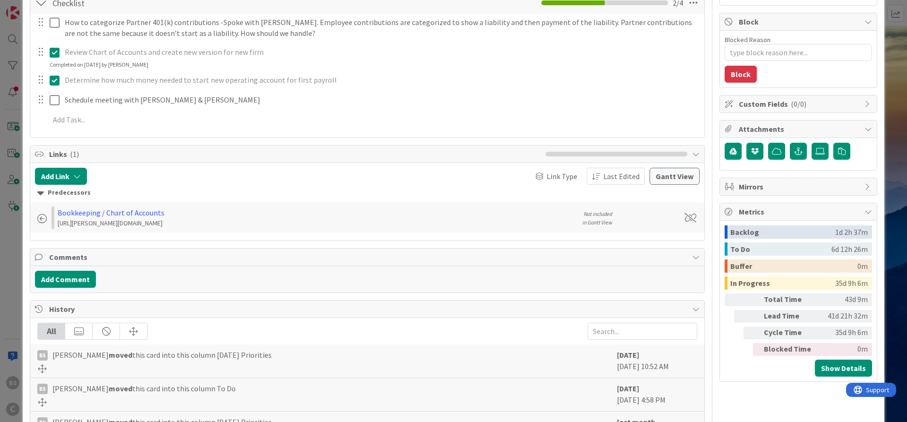
click at [839, 188] on span "Mirrors" at bounding box center [798, 186] width 121 height 11
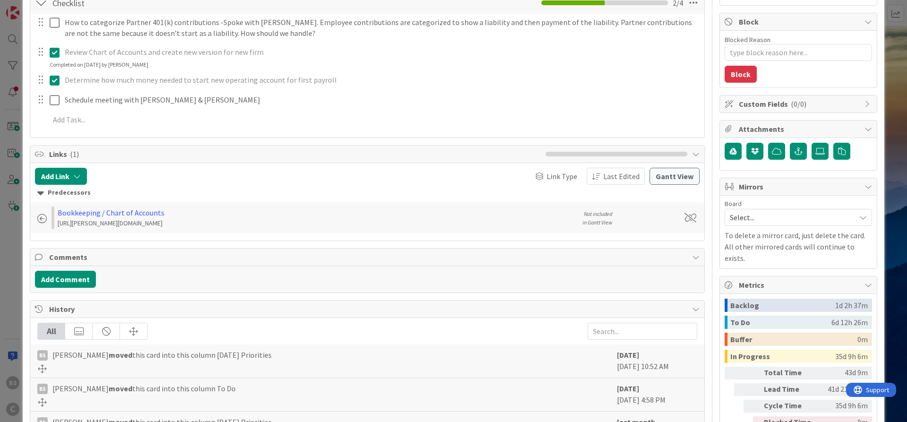
click at [859, 219] on div "Select..." at bounding box center [797, 217] width 147 height 17
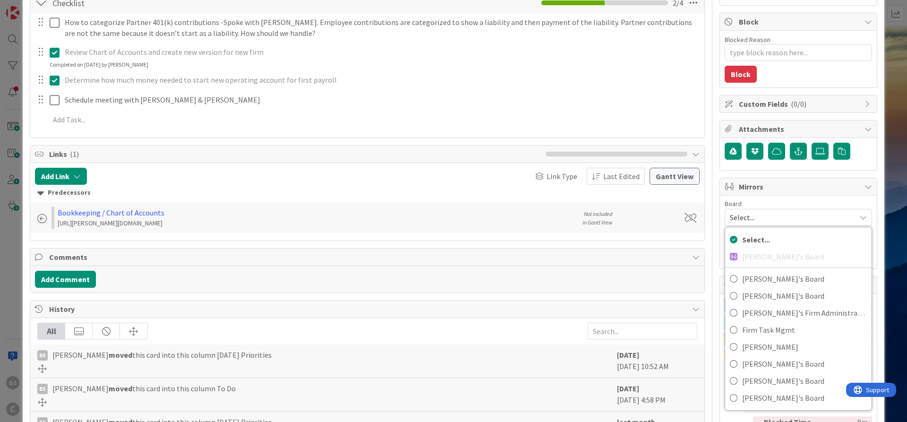
click at [859, 217] on icon at bounding box center [863, 217] width 8 height 8
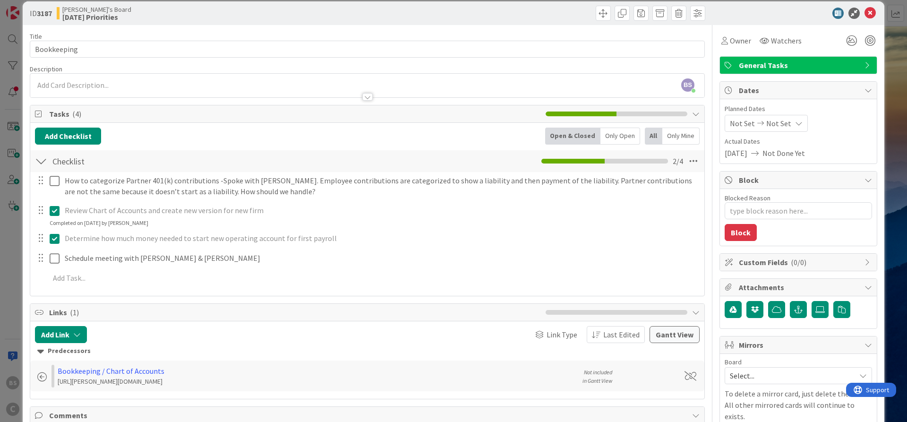
scroll to position [0, 0]
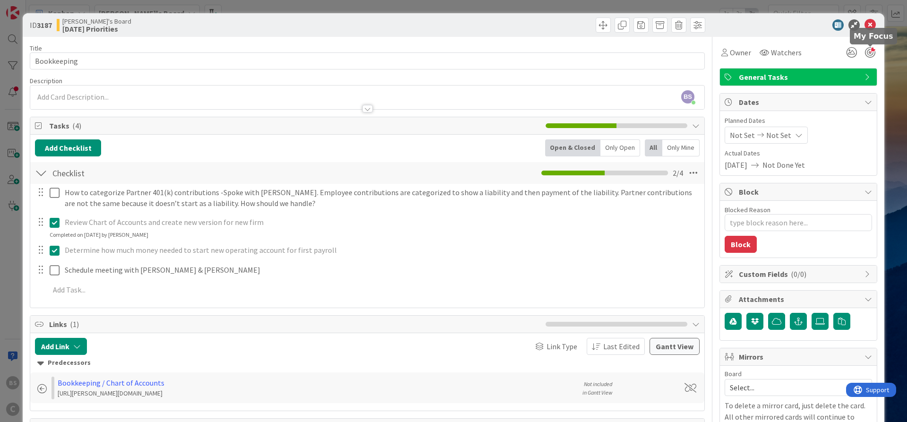
click at [867, 51] on div at bounding box center [869, 52] width 10 height 10
click at [871, 25] on icon at bounding box center [869, 24] width 11 height 11
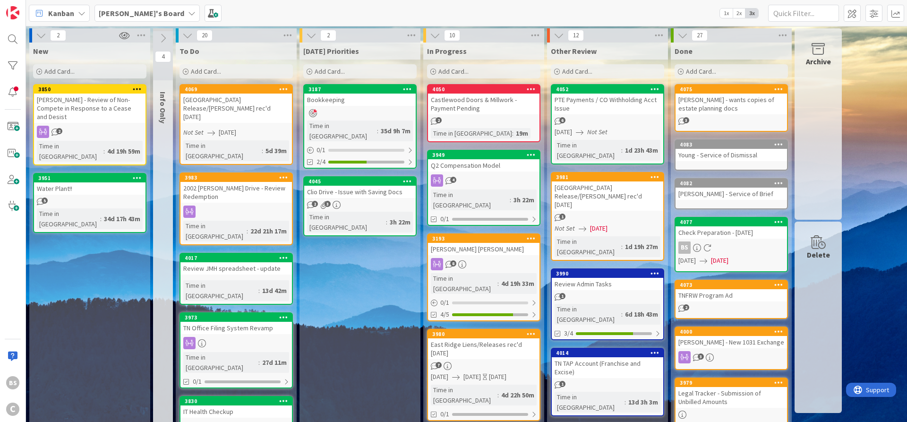
click at [342, 93] on div "3187" at bounding box center [359, 89] width 111 height 8
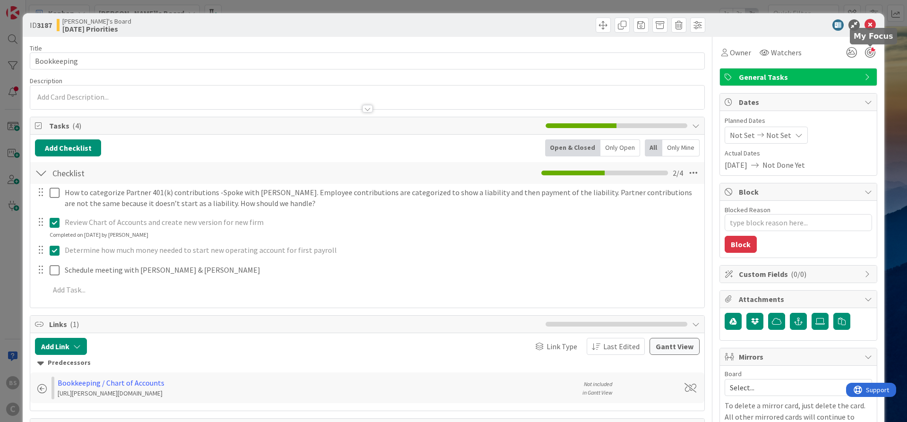
click at [874, 52] on div at bounding box center [869, 52] width 10 height 10
click at [847, 53] on icon at bounding box center [851, 52] width 17 height 17
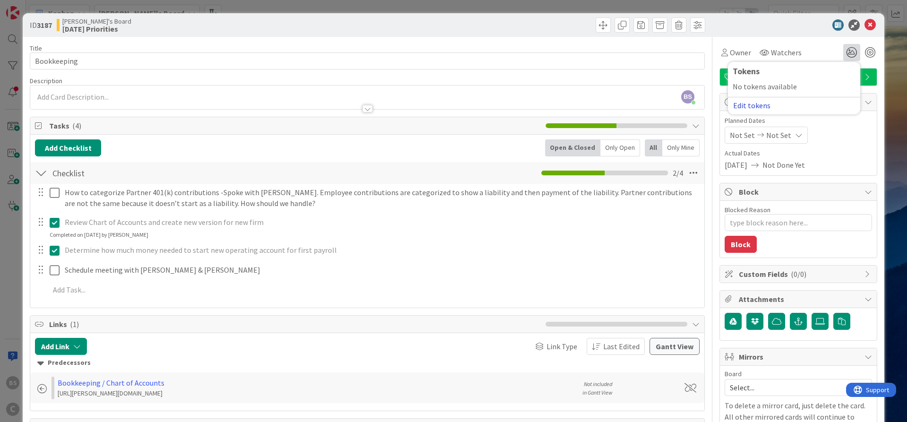
click at [754, 108] on button "Edit tokens" at bounding box center [751, 105] width 38 height 8
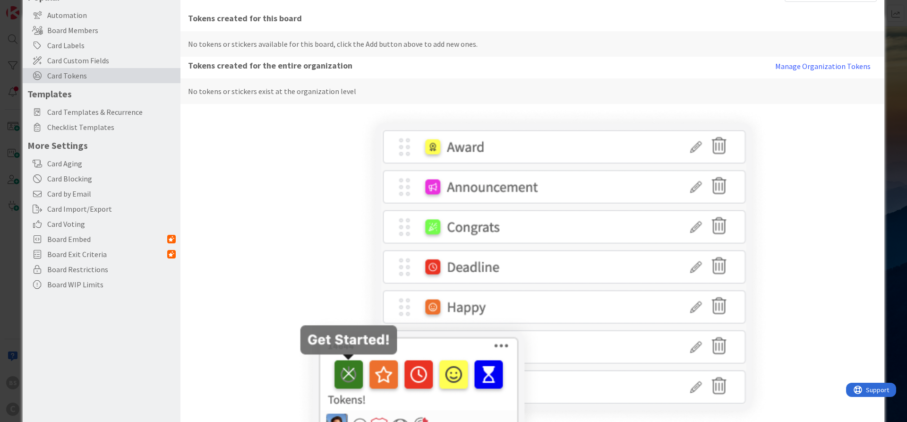
scroll to position [22, 0]
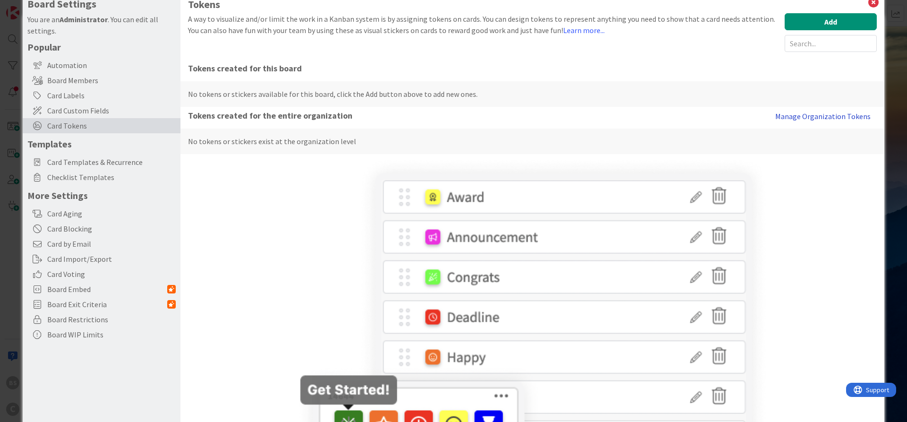
click at [804, 116] on button "Manage Organization Tokens" at bounding box center [823, 116] width 108 height 19
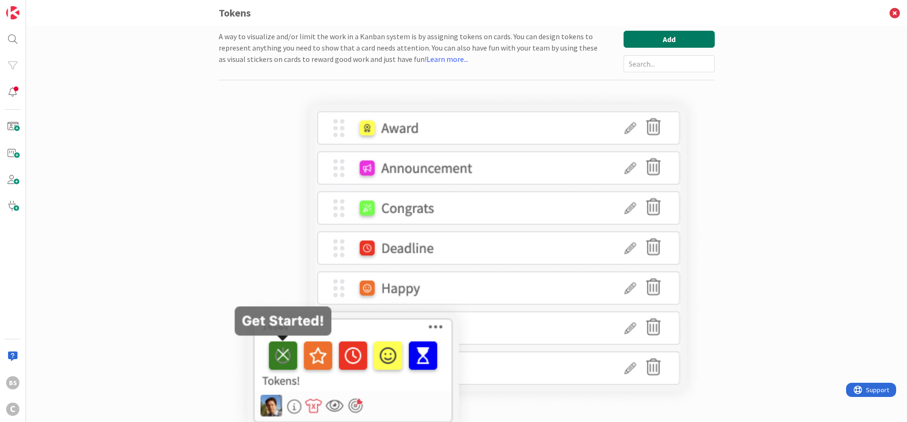
click at [669, 42] on button "Add" at bounding box center [668, 39] width 91 height 17
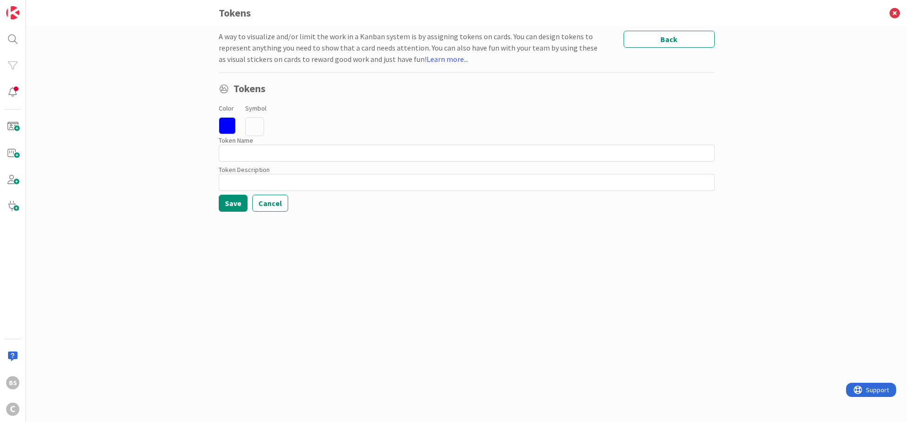
click at [259, 125] on icon at bounding box center [254, 126] width 19 height 19
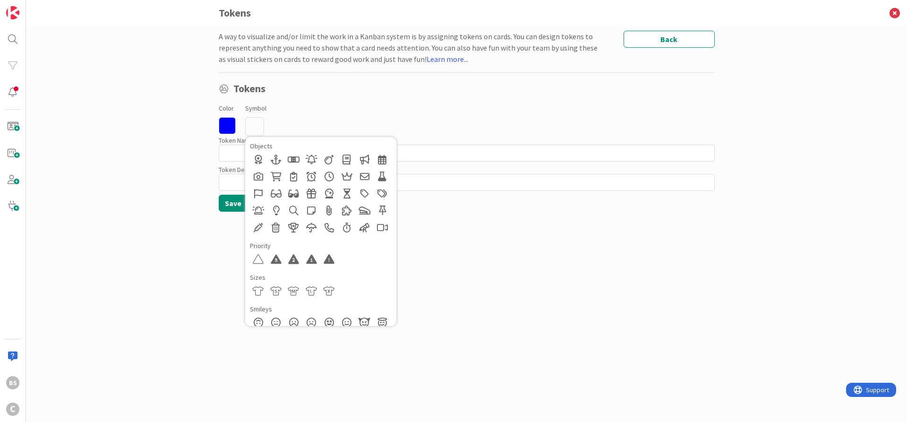
scroll to position [453, 0]
click at [544, 252] on div "A way to visualize and/or limit the work in a Kanban system is by assigning tok…" at bounding box center [467, 214] width 496 height 367
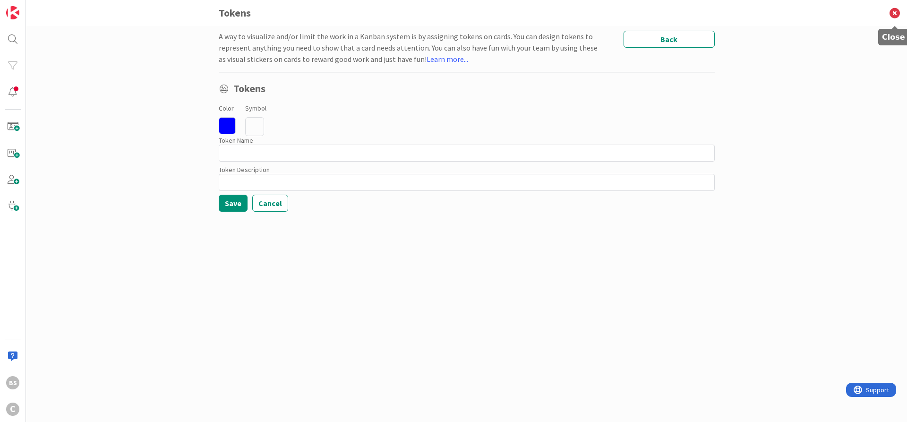
click at [894, 8] on icon at bounding box center [894, 13] width 25 height 26
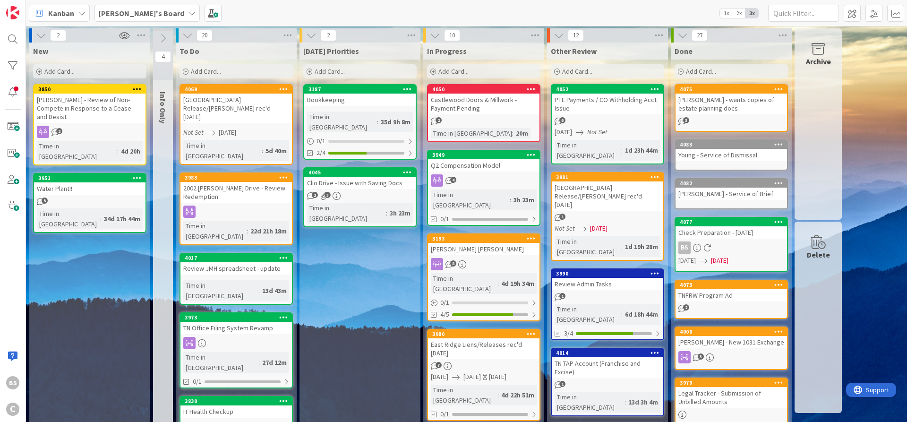
click at [359, 90] on div "3187" at bounding box center [361, 89] width 107 height 7
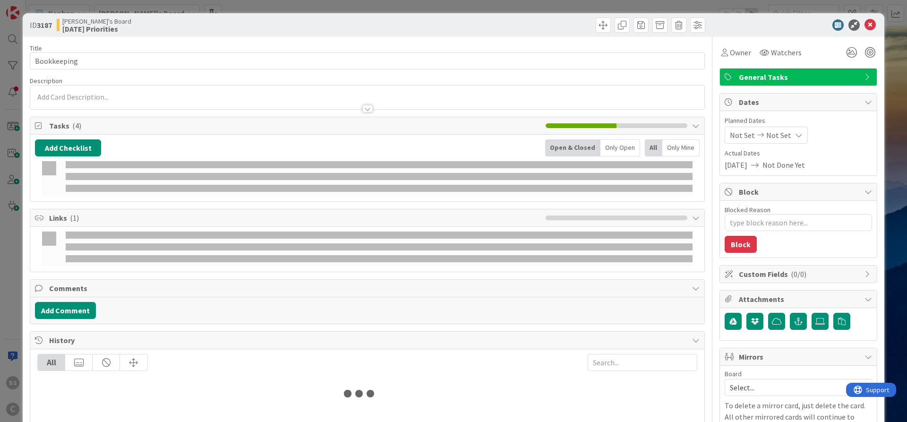
type textarea "x"
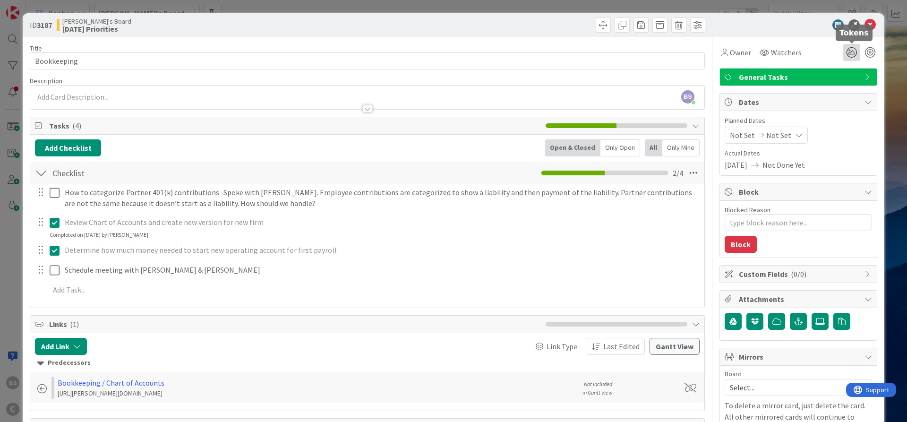
click at [851, 51] on icon at bounding box center [851, 52] width 17 height 17
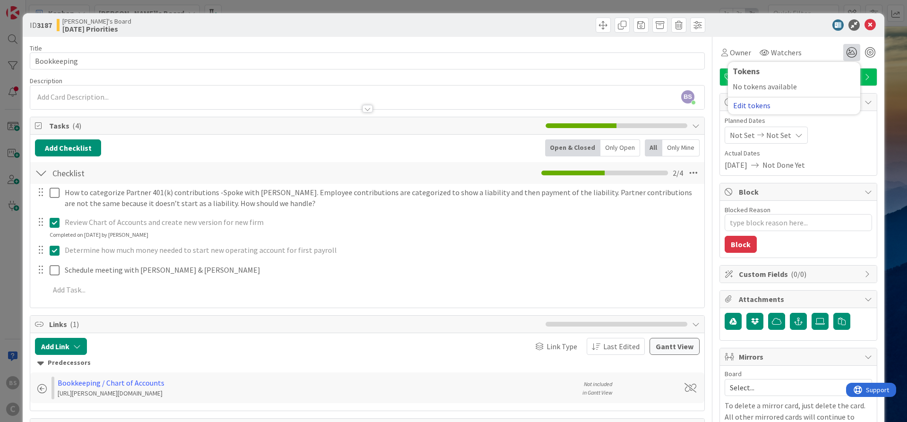
click at [762, 107] on button "Edit tokens" at bounding box center [751, 105] width 38 height 8
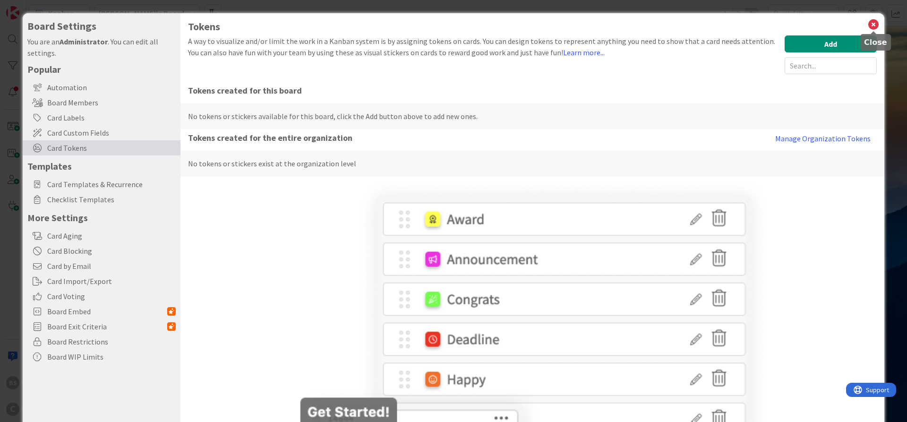
click at [876, 23] on icon at bounding box center [873, 24] width 12 height 13
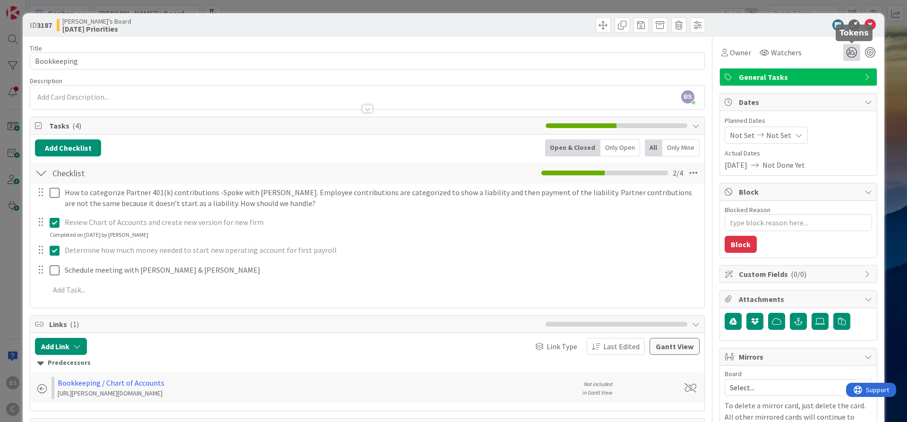
click at [850, 51] on icon at bounding box center [851, 52] width 17 height 17
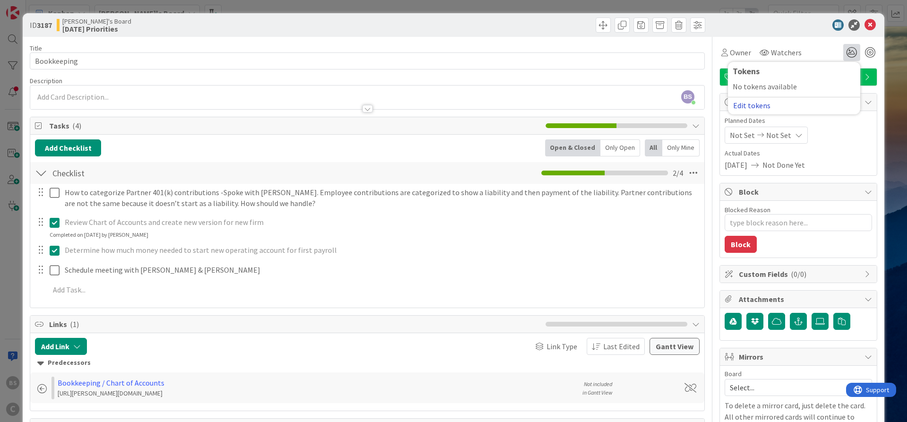
click at [755, 109] on button "Edit tokens" at bounding box center [751, 105] width 38 height 8
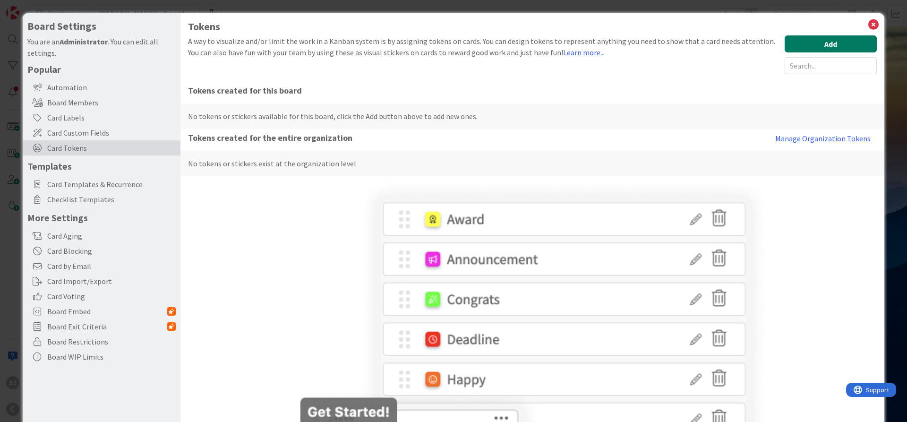
drag, startPoint x: 825, startPoint y: 42, endPoint x: 815, endPoint y: 49, distance: 11.9
click at [826, 42] on button "Add" at bounding box center [830, 43] width 92 height 17
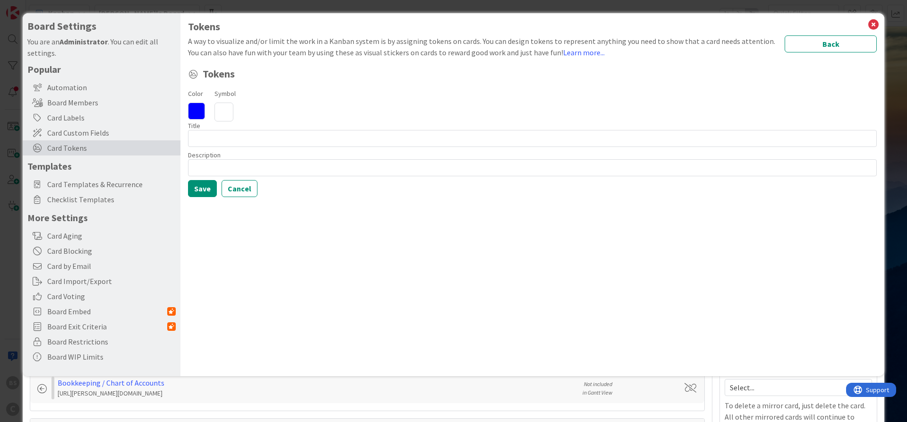
click at [227, 112] on icon at bounding box center [223, 111] width 19 height 19
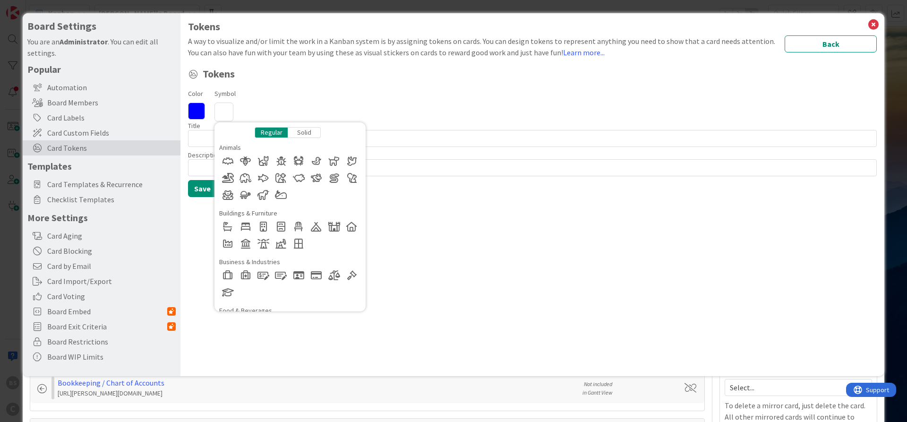
click at [195, 109] on icon at bounding box center [196, 110] width 17 height 17
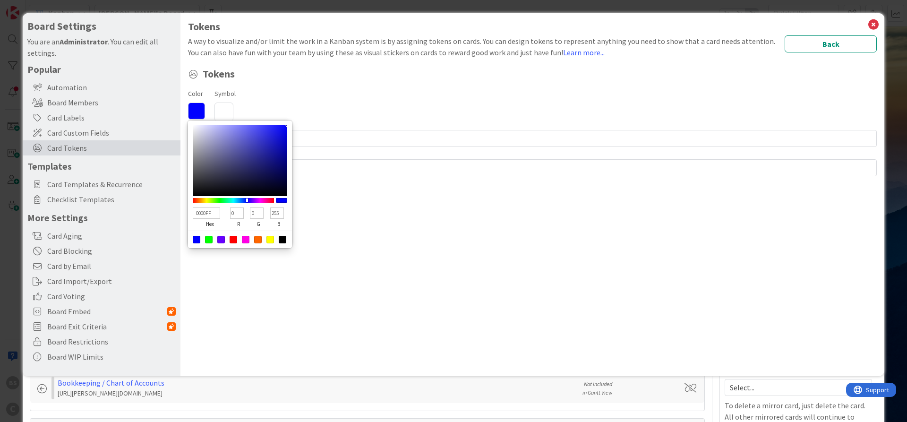
click at [230, 240] on div at bounding box center [233, 240] width 8 height 8
type input "FF0000"
type input "255"
type input "0"
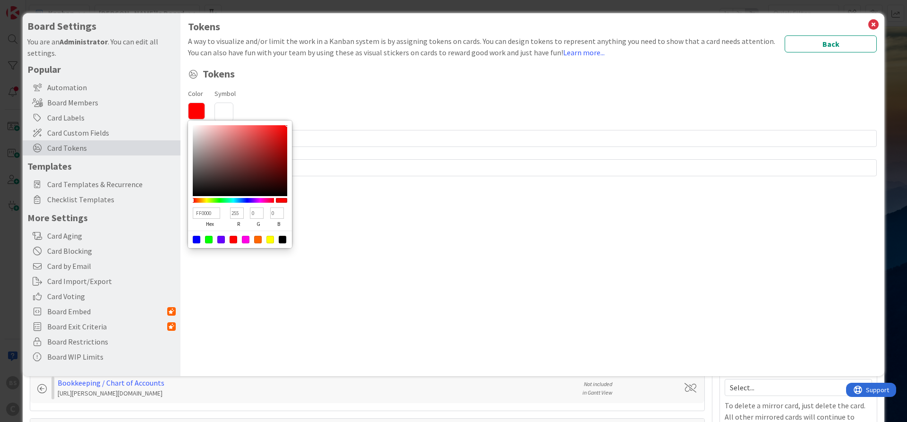
click at [295, 80] on span "Tokens" at bounding box center [540, 74] width 674 height 16
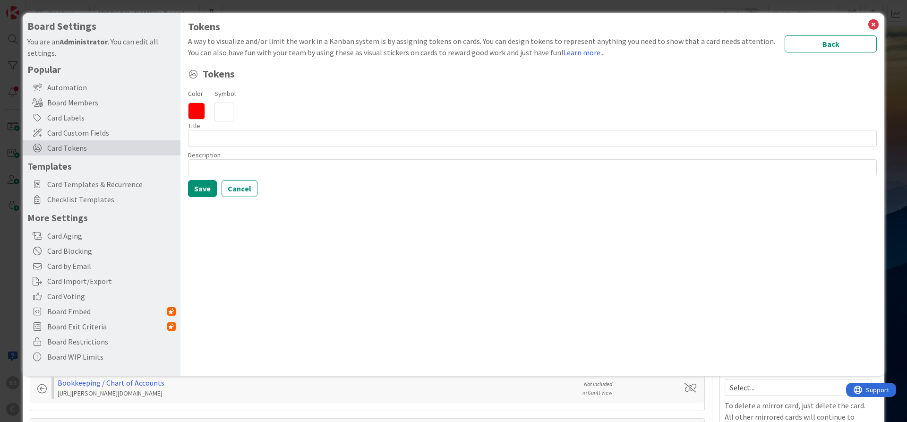
click at [226, 107] on icon at bounding box center [223, 111] width 19 height 19
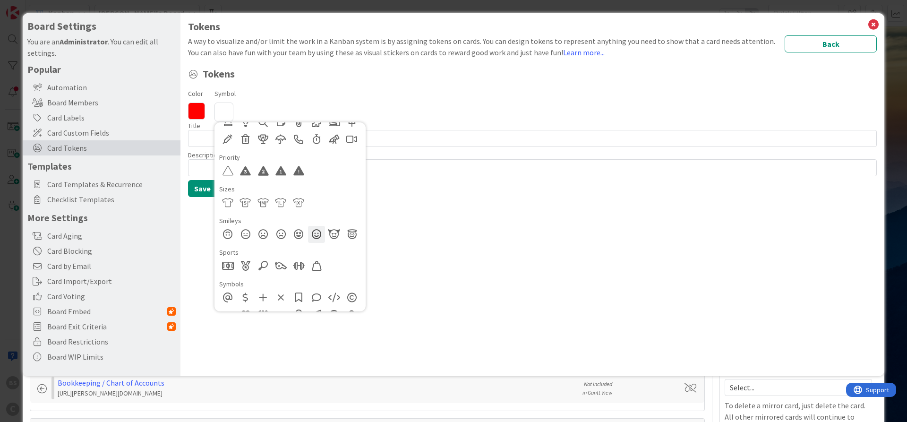
scroll to position [510, 0]
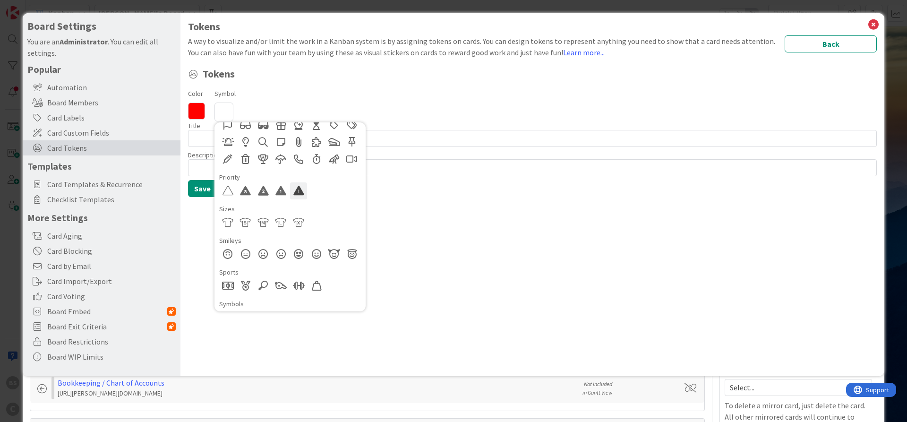
click at [297, 189] on div at bounding box center [298, 190] width 17 height 17
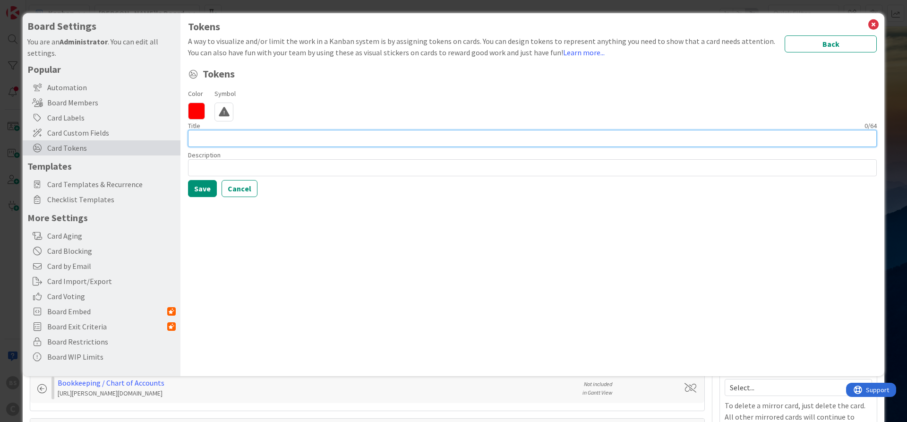
click at [233, 137] on input at bounding box center [532, 138] width 688 height 17
type input "HIGH Priority"
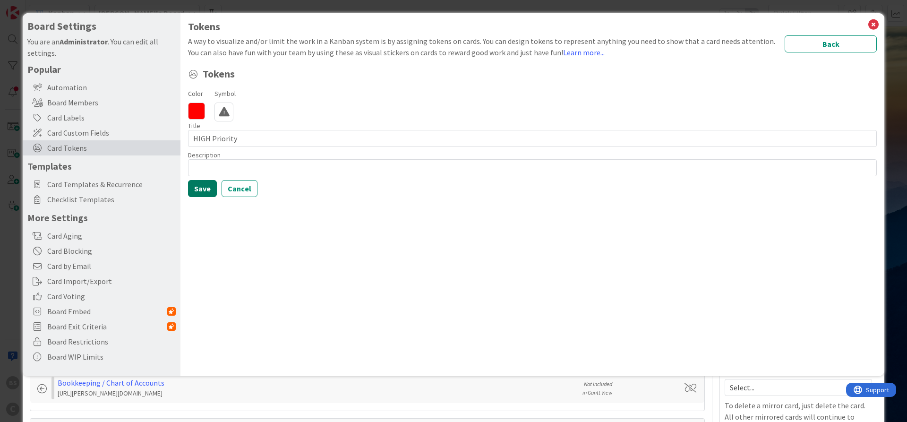
click at [205, 184] on button "Save" at bounding box center [202, 188] width 29 height 17
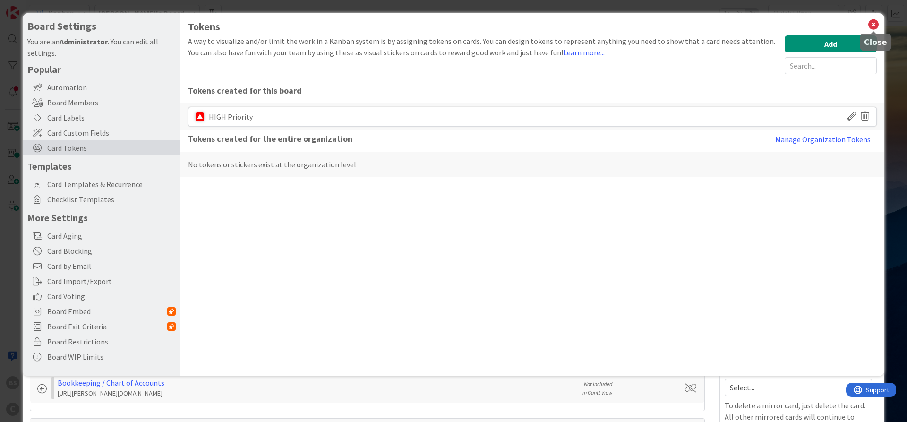
click at [875, 25] on icon at bounding box center [873, 24] width 12 height 13
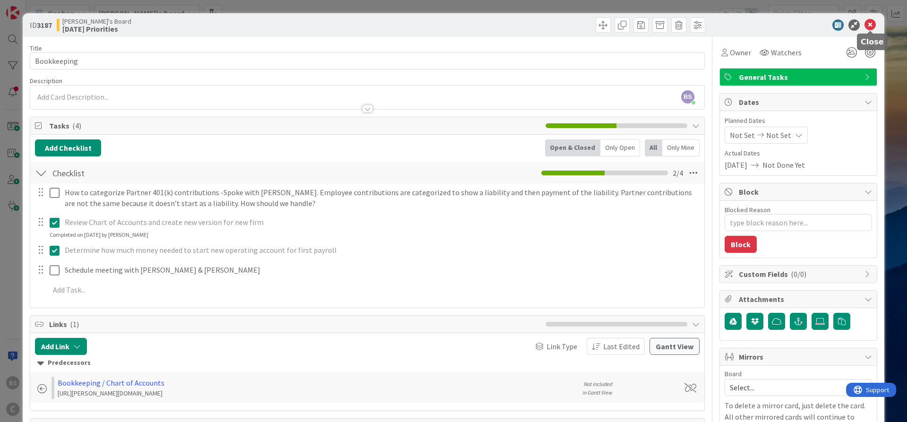
click at [870, 22] on icon at bounding box center [869, 24] width 11 height 11
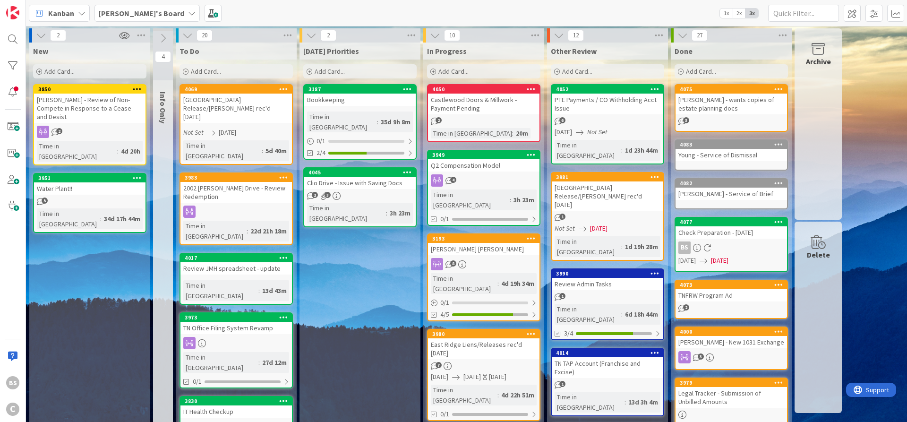
click at [369, 93] on div "Bookkeeping" at bounding box center [359, 99] width 111 height 12
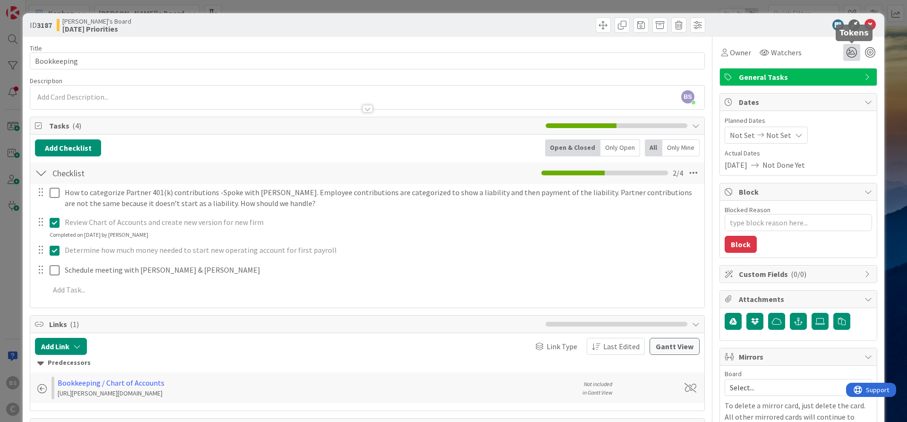
click at [848, 50] on icon at bounding box center [851, 52] width 17 height 17
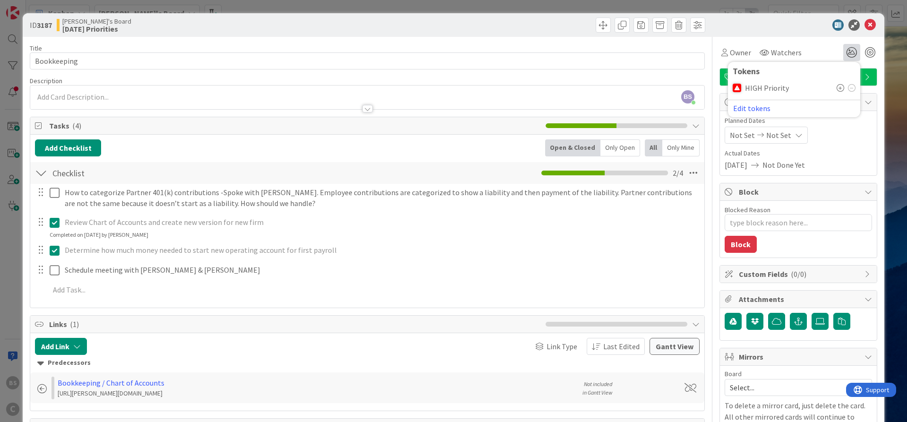
click at [837, 87] on icon at bounding box center [840, 88] width 8 height 8
click at [868, 25] on icon at bounding box center [869, 24] width 11 height 11
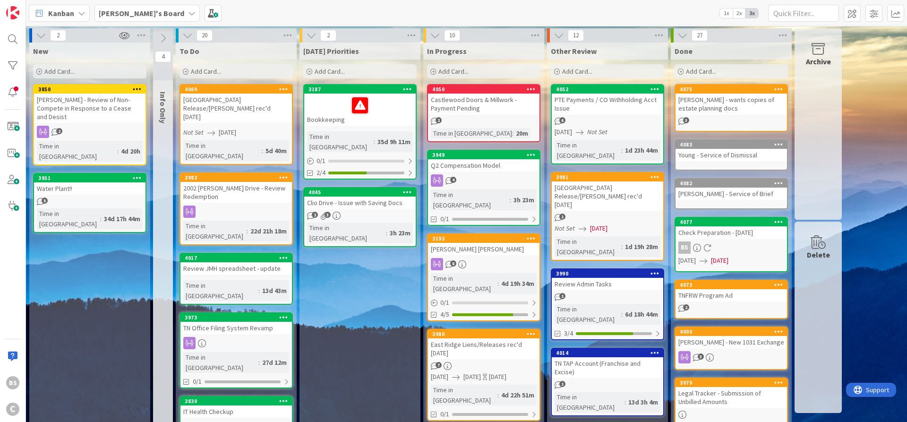
click at [408, 85] on icon at bounding box center [407, 88] width 9 height 7
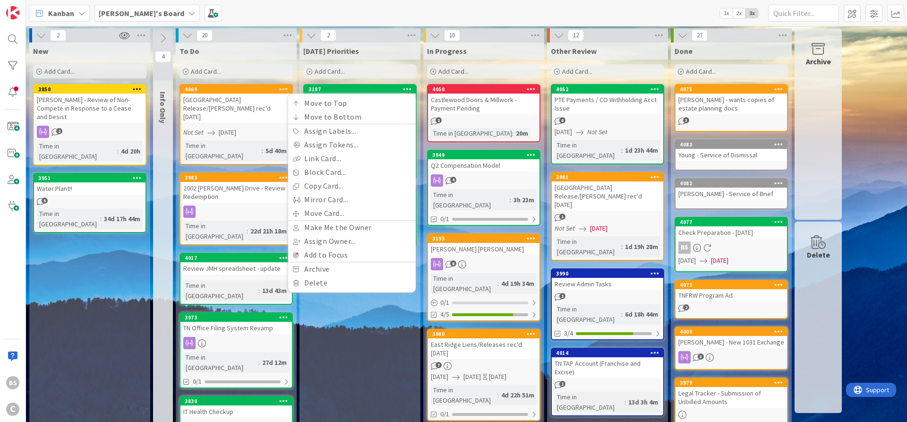
click at [381, 20] on div "[PERSON_NAME]'s Board 1x 2x 3x" at bounding box center [466, 13] width 881 height 26
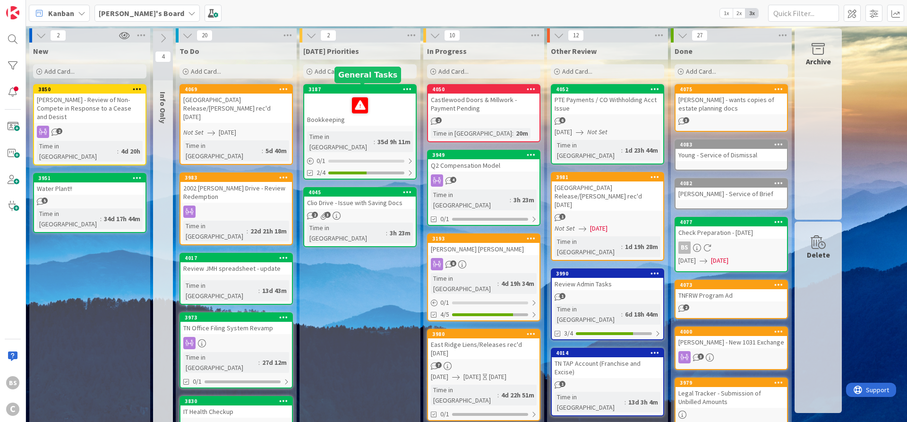
click at [339, 90] on div "3187" at bounding box center [361, 89] width 107 height 7
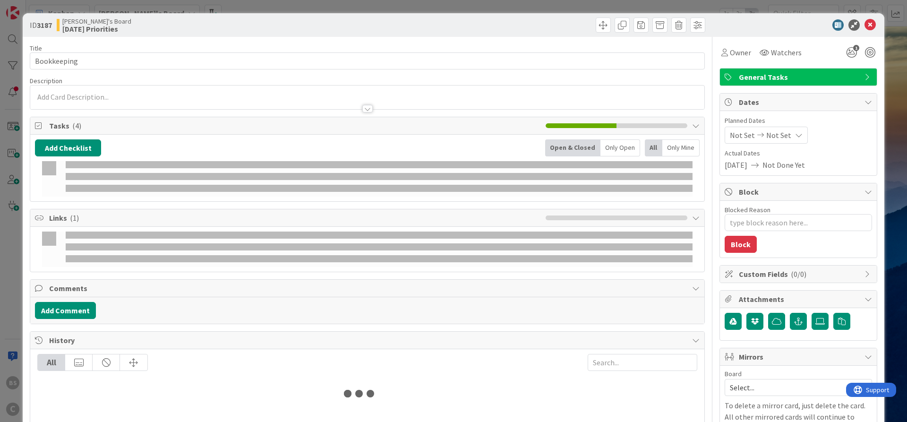
type textarea "x"
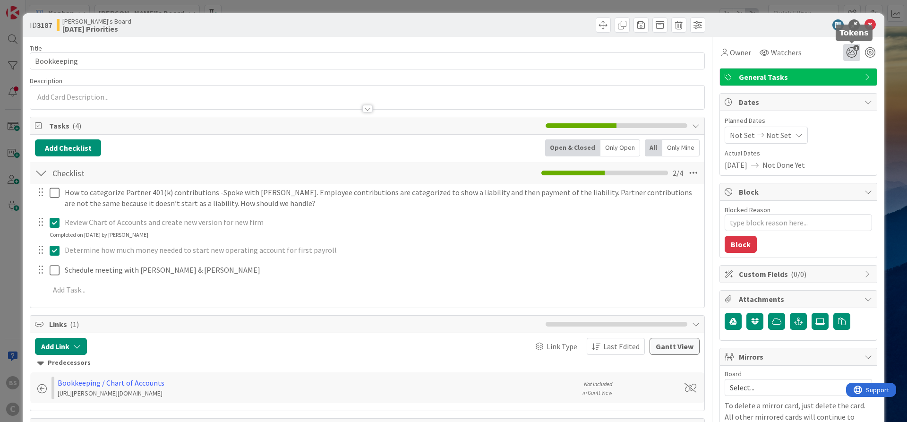
click at [846, 53] on icon "1" at bounding box center [851, 52] width 17 height 17
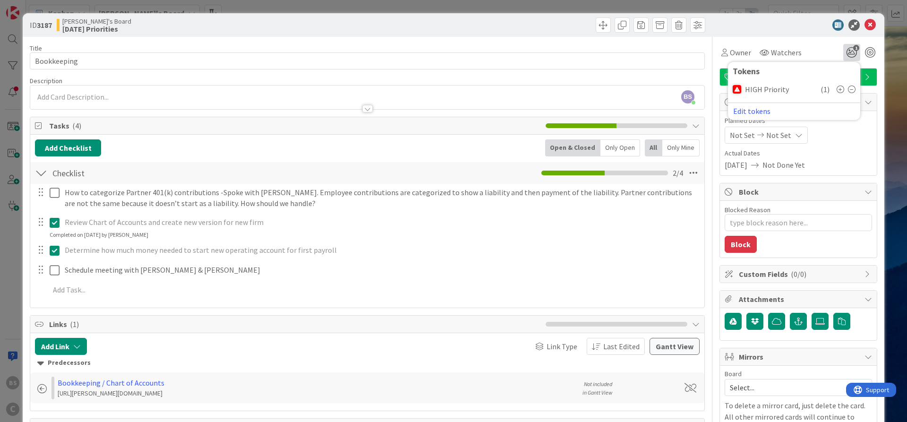
click at [851, 90] on icon at bounding box center [851, 89] width 8 height 8
click at [869, 24] on icon at bounding box center [869, 24] width 11 height 11
